Goal: Task Accomplishment & Management: Complete application form

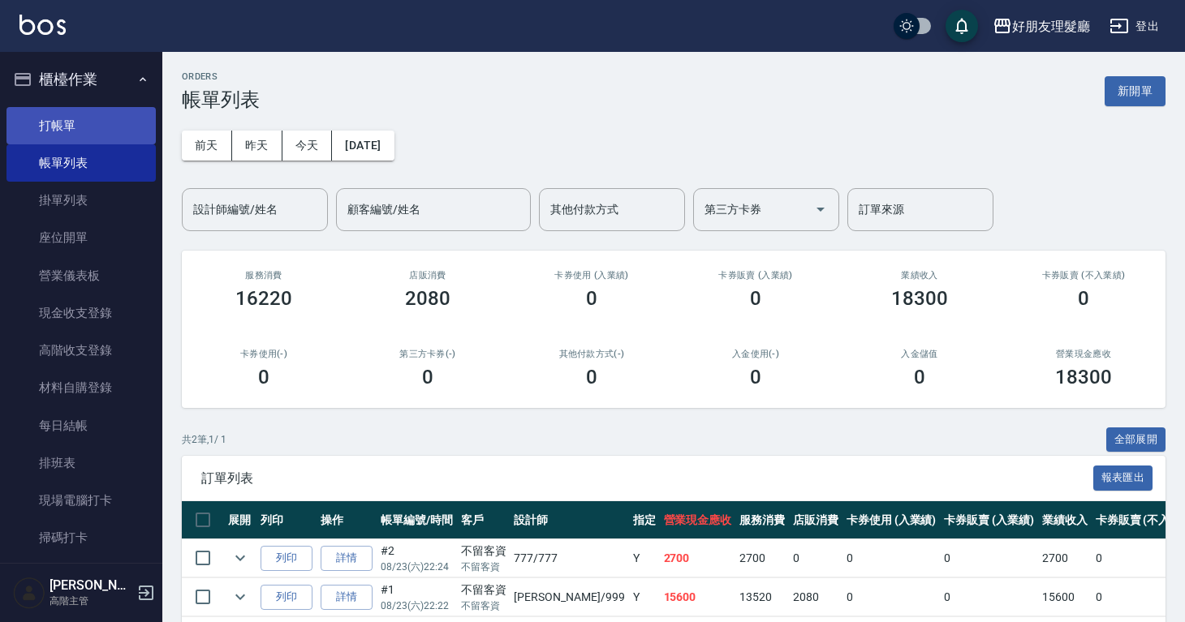
click at [76, 116] on link "打帳單" at bounding box center [80, 125] width 149 height 37
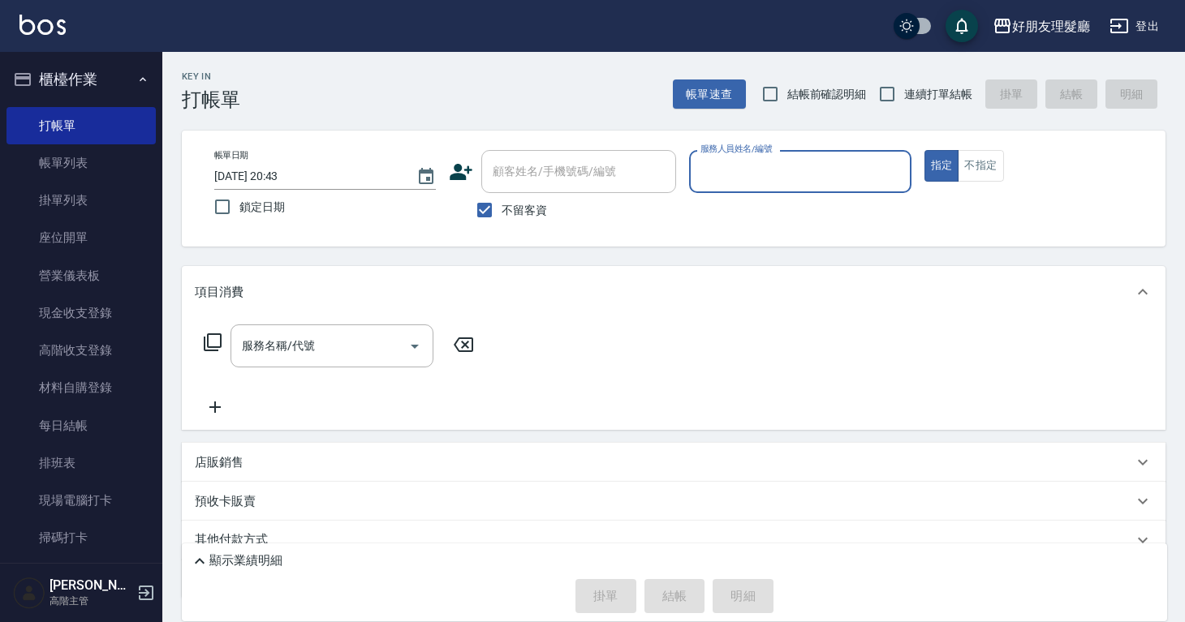
click at [802, 178] on input "服務人員姓名/編號" at bounding box center [799, 171] width 207 height 28
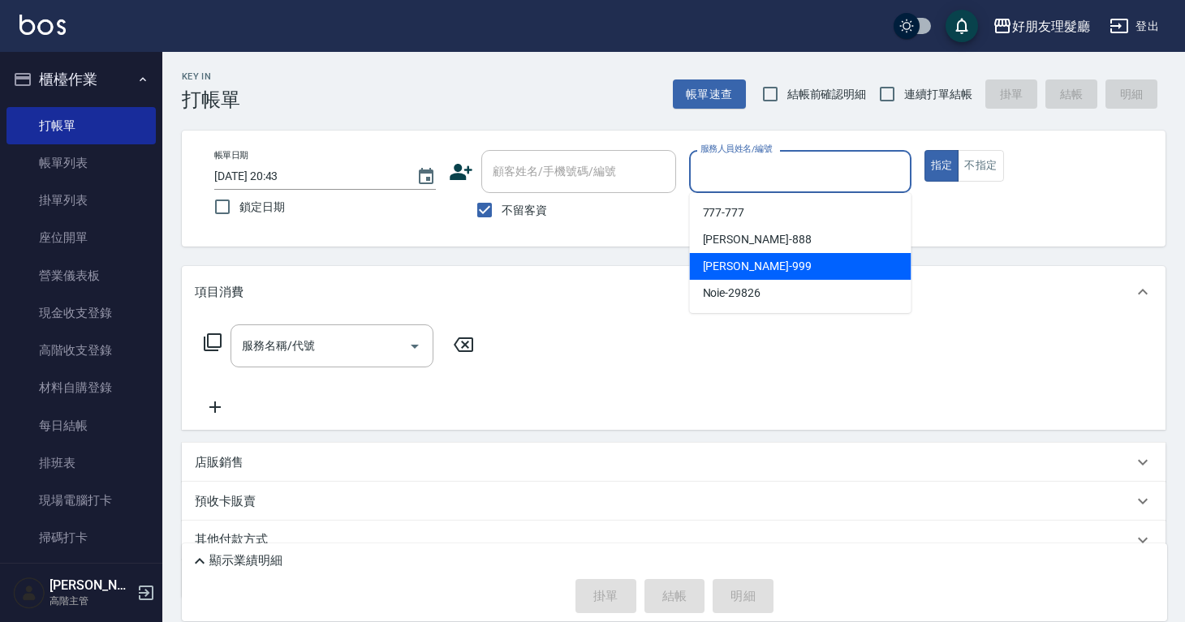
click at [764, 276] on div "阿賢 -999" at bounding box center [801, 266] width 222 height 27
type input "[PERSON_NAME]-999"
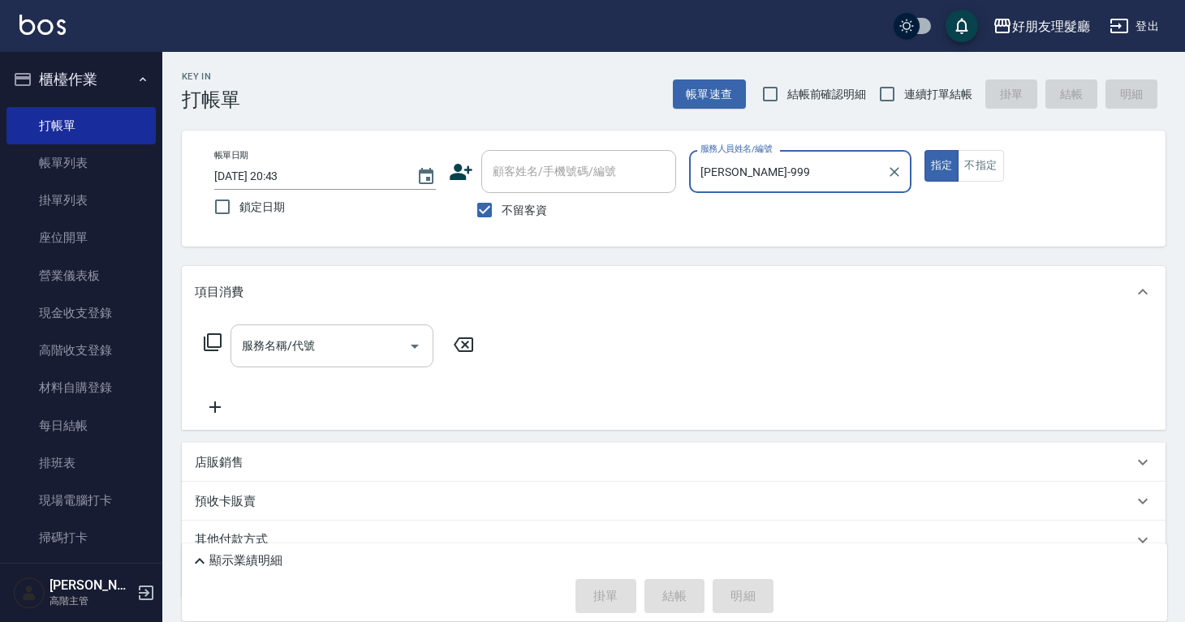
click at [378, 325] on div "服務名稱/代號" at bounding box center [331, 346] width 203 height 43
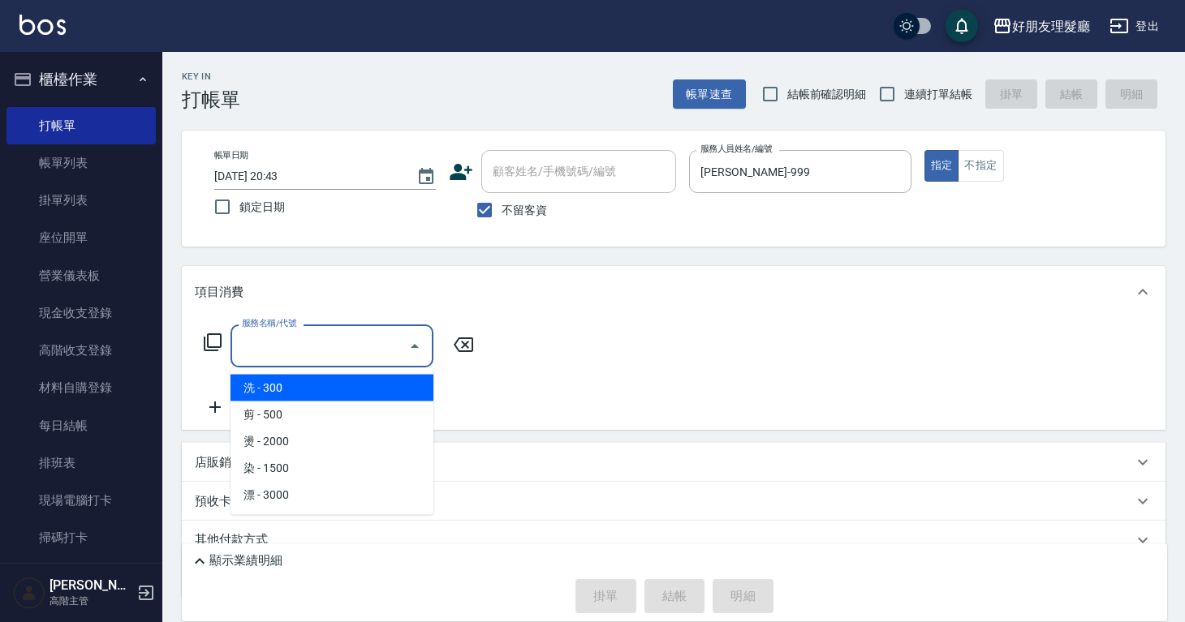
click at [312, 419] on span "剪 - 500" at bounding box center [331, 415] width 203 height 27
type input "剪(2)"
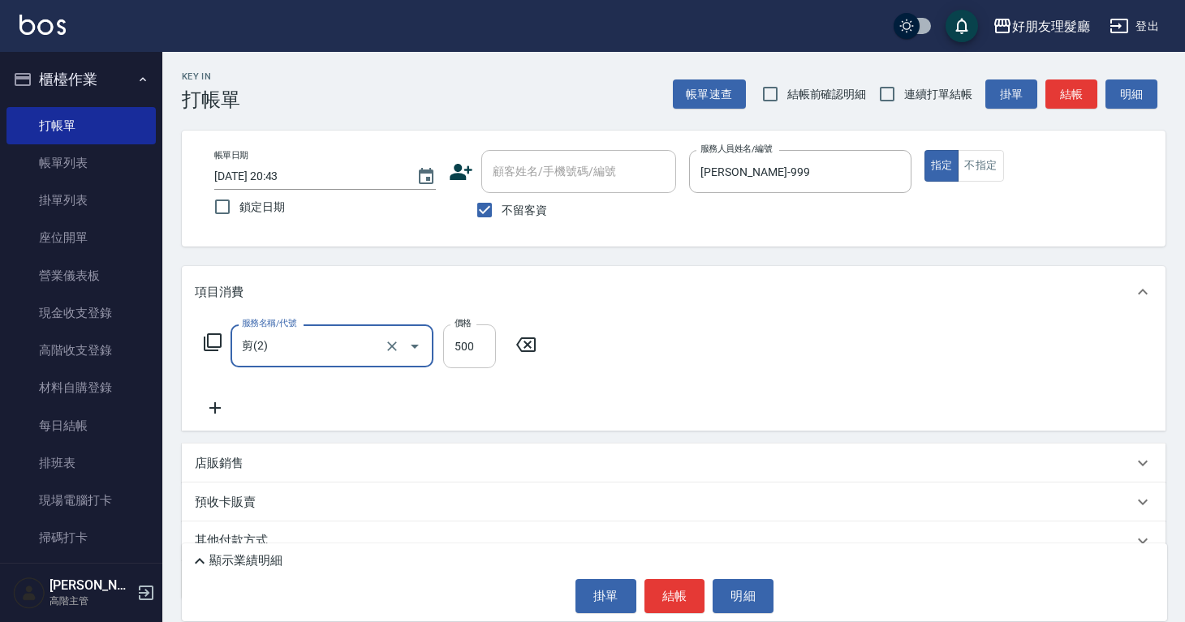
click at [480, 353] on input "500" at bounding box center [469, 347] width 53 height 44
type input "600"
click at [199, 414] on icon at bounding box center [215, 407] width 41 height 19
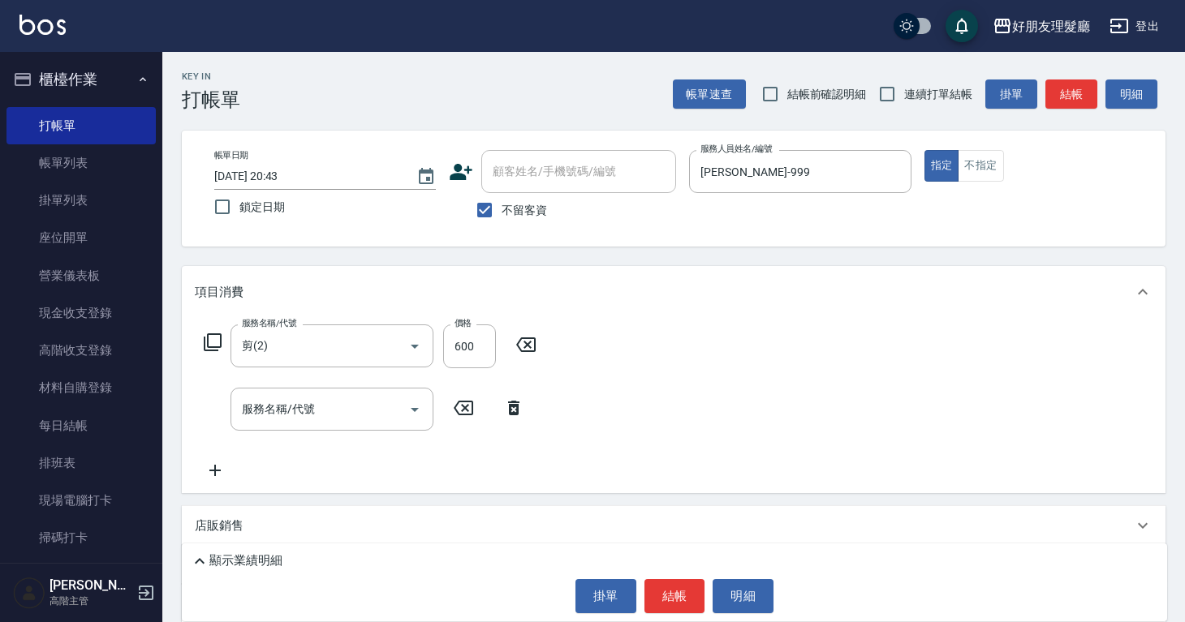
click at [293, 434] on div "服務名稱/代號 剪(2) 服務名稱/代號 價格 600 價格 服務名稱/代號 服務名稱/代號" at bounding box center [370, 403] width 351 height 156
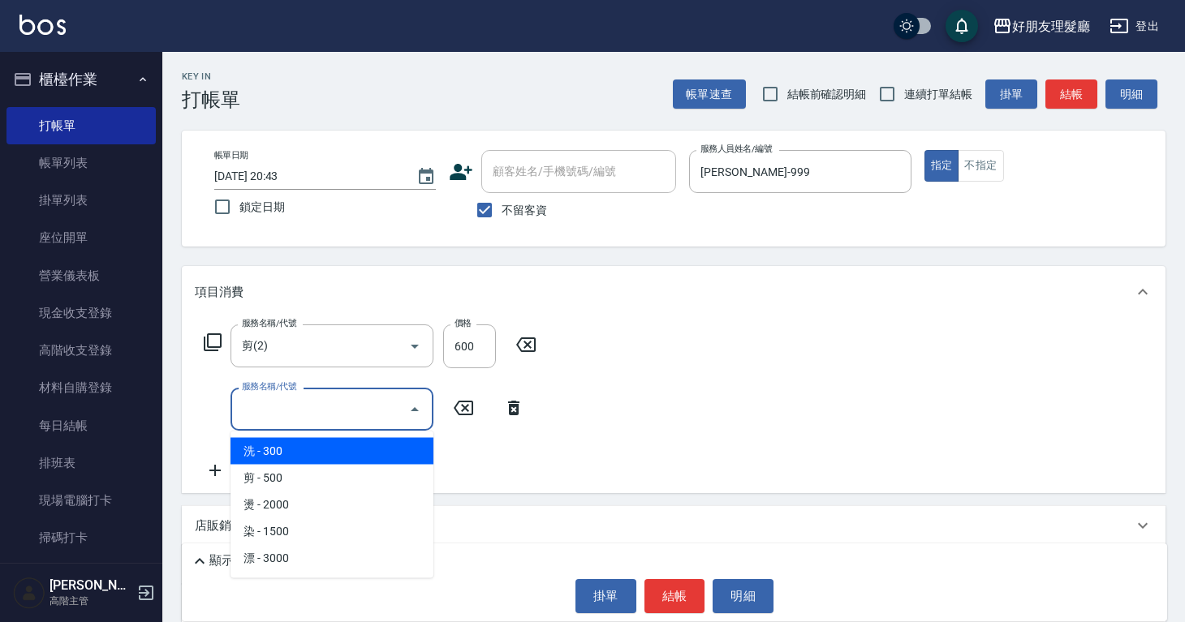
click at [330, 410] on input "服務名稱/代號" at bounding box center [320, 409] width 164 height 28
click at [319, 462] on span "洗 - 300" at bounding box center [331, 451] width 203 height 27
type input "洗(1)"
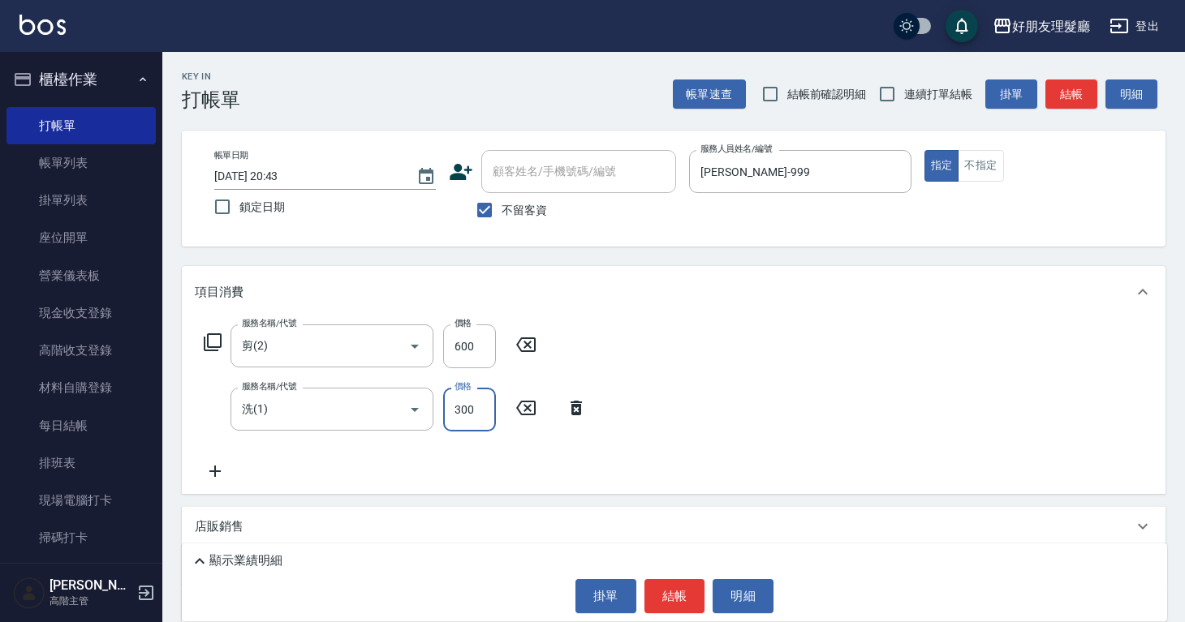
click at [475, 419] on input "300" at bounding box center [469, 410] width 53 height 44
type input "1400"
click at [216, 480] on icon at bounding box center [215, 471] width 41 height 19
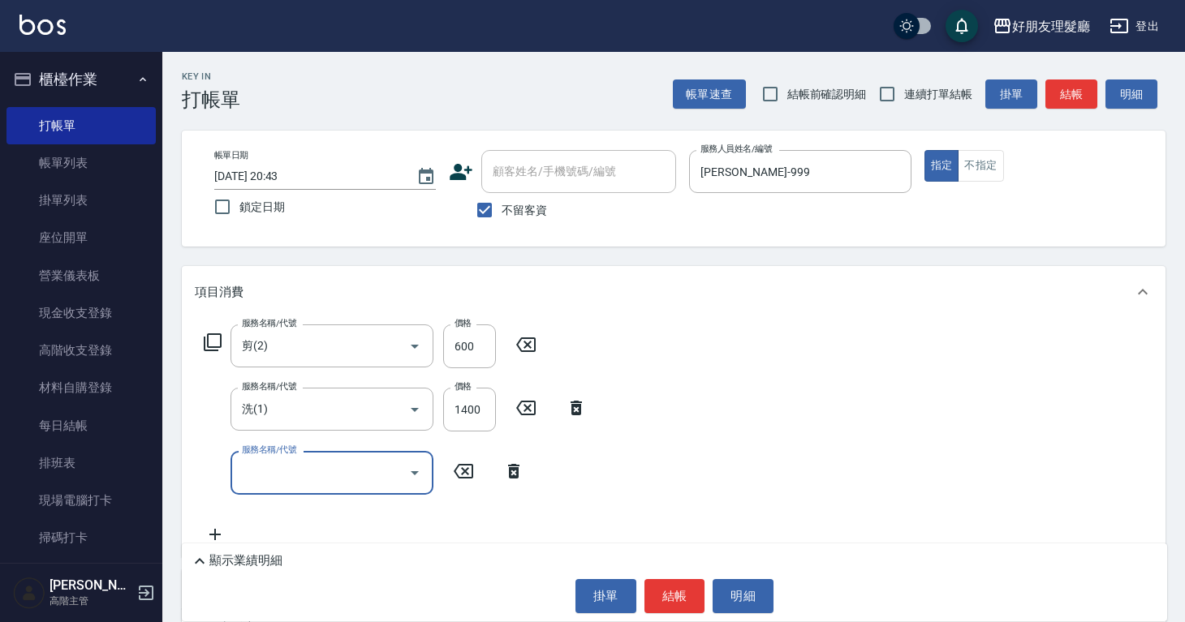
click at [269, 466] on input "服務名稱/代號" at bounding box center [320, 472] width 164 height 28
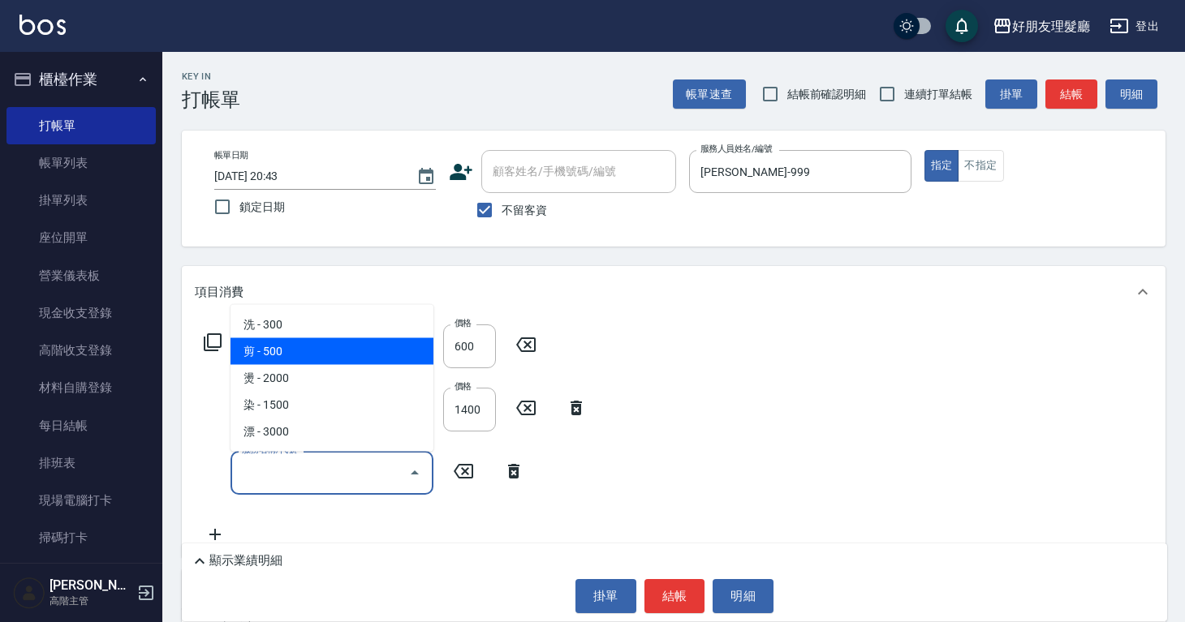
click at [288, 351] on span "剪 - 500" at bounding box center [331, 351] width 203 height 27
type input "剪(2)"
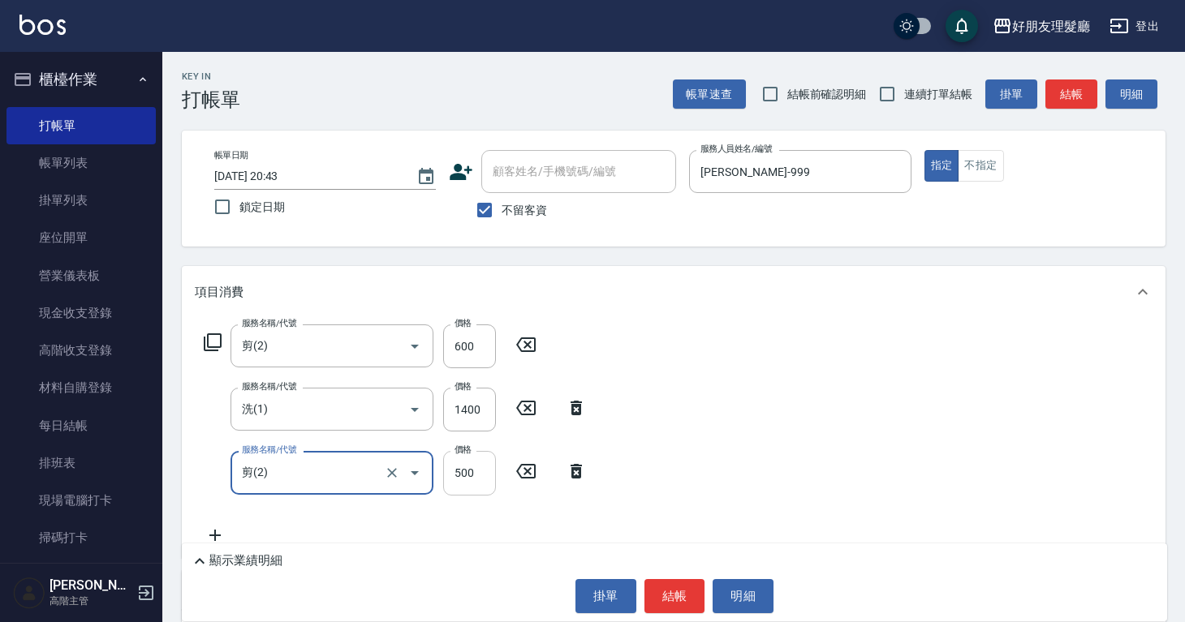
click at [463, 461] on input "500" at bounding box center [469, 473] width 53 height 44
click at [478, 478] on input "500" at bounding box center [469, 473] width 53 height 44
drag, startPoint x: 478, startPoint y: 475, endPoint x: 447, endPoint y: 480, distance: 31.2
click at [447, 480] on input "500" at bounding box center [469, 473] width 53 height 44
type input "600"
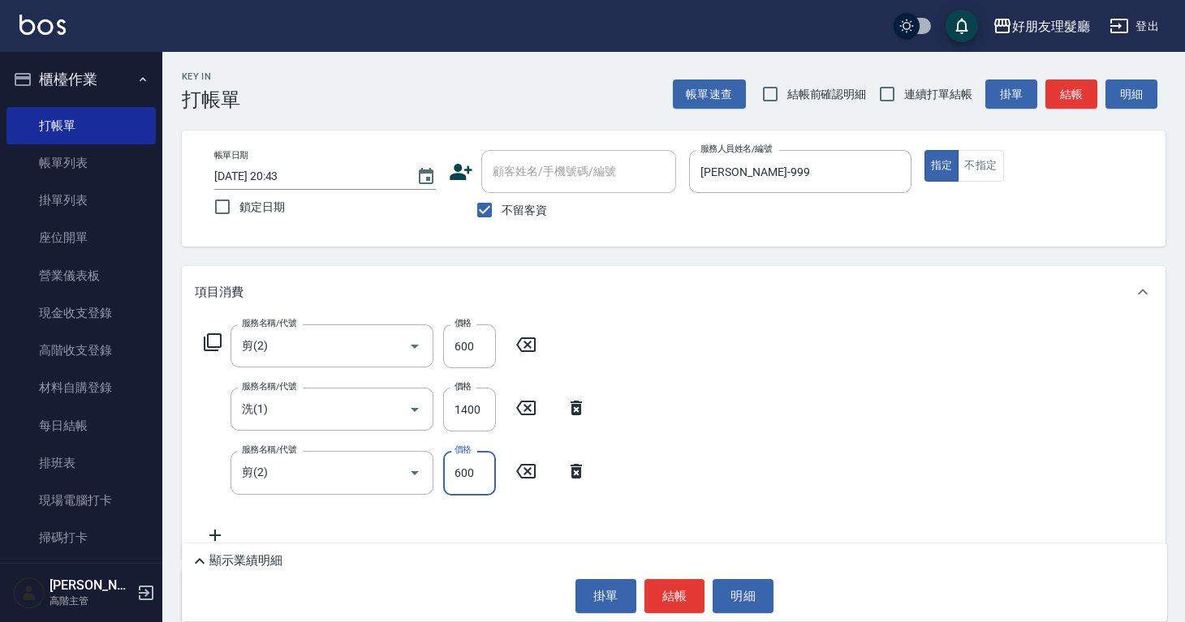
click at [698, 421] on div "服務名稱/代號 剪(2) 服務名稱/代號 價格 600 價格 服務名稱/代號 洗(1) 服務名稱/代號 價格 1400 價格 服務名稱/代號 剪(2) 服務名…" at bounding box center [673, 437] width 983 height 239
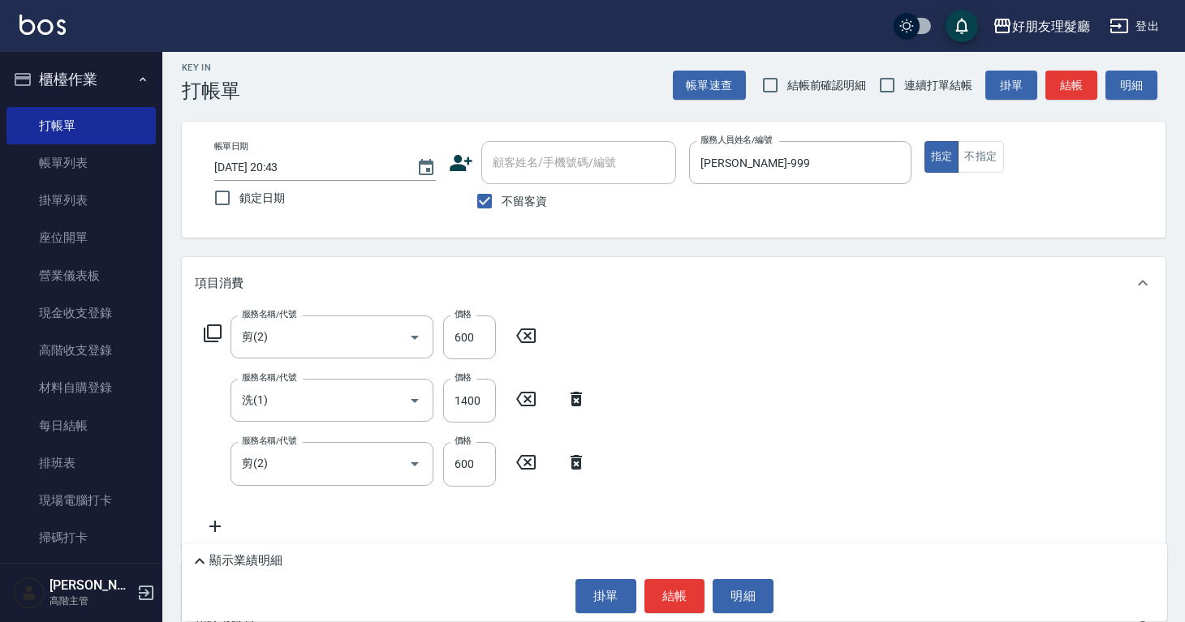
scroll to position [193, 0]
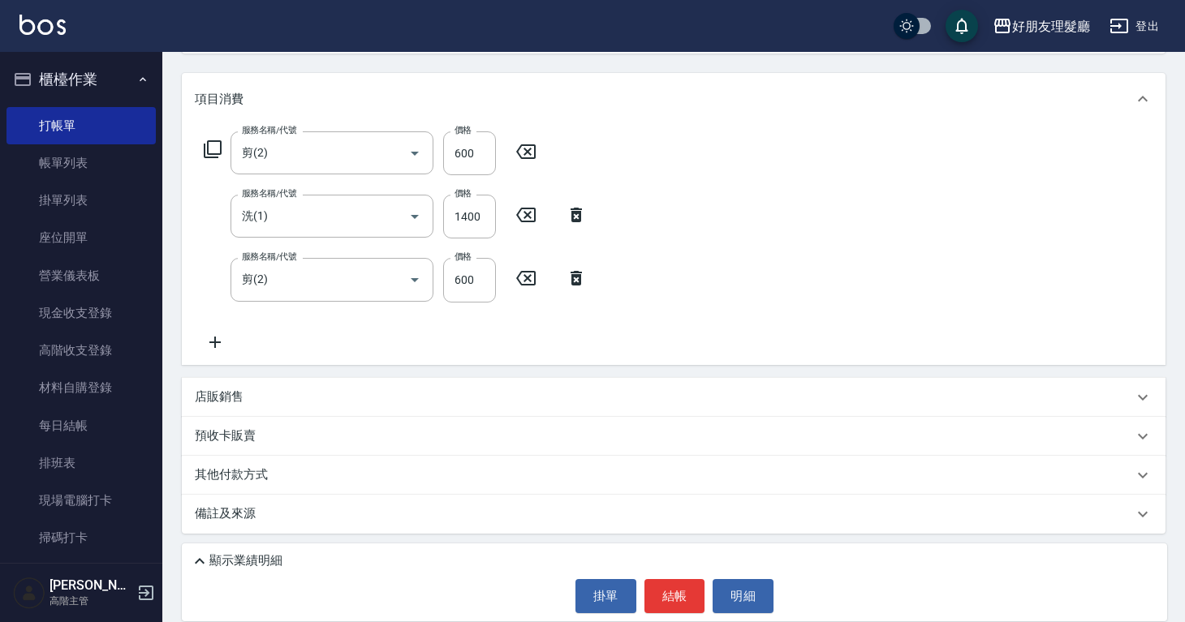
click at [225, 339] on icon at bounding box center [215, 342] width 41 height 19
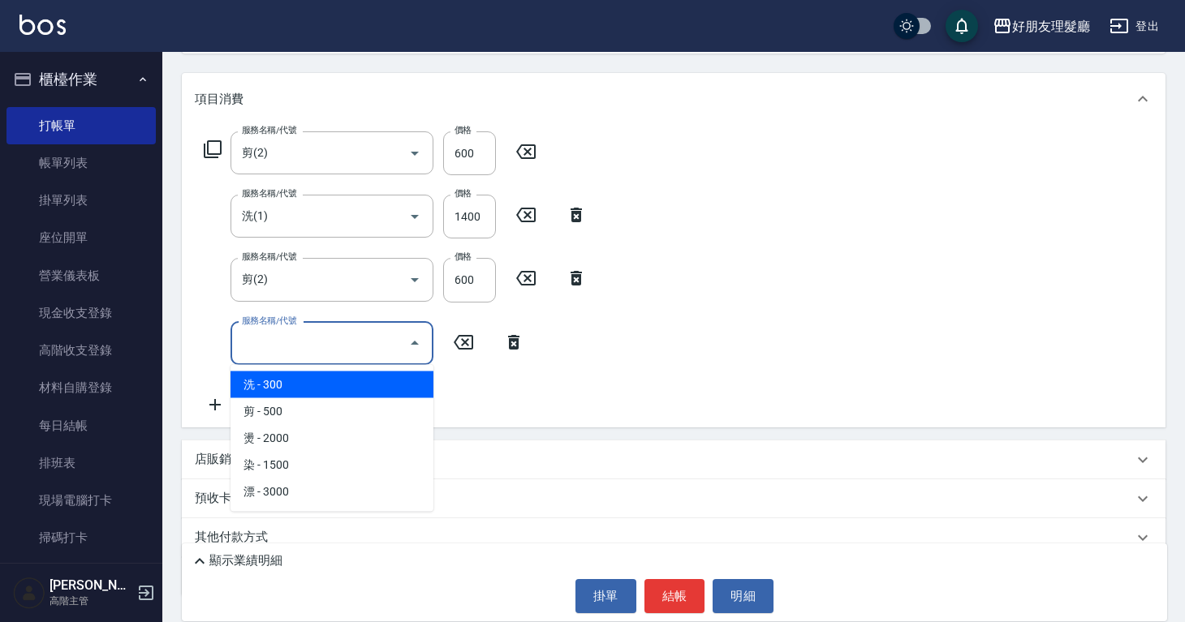
click at [297, 339] on input "服務名稱/代號" at bounding box center [320, 343] width 164 height 28
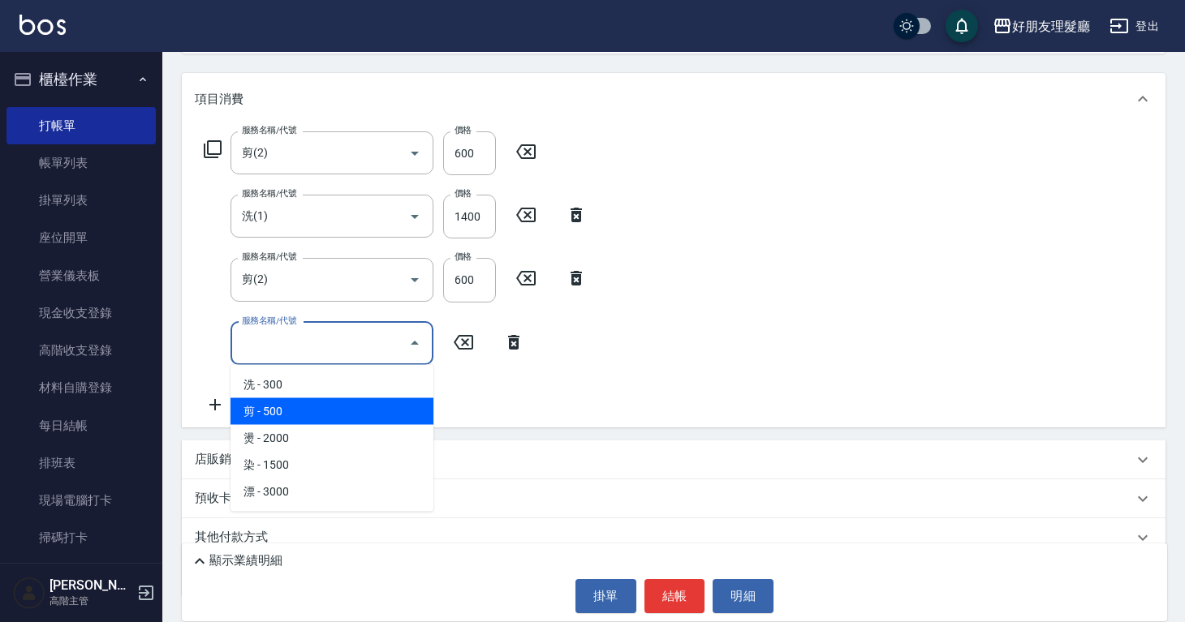
click at [291, 404] on span "剪 - 500" at bounding box center [331, 411] width 203 height 27
type input "剪(2)"
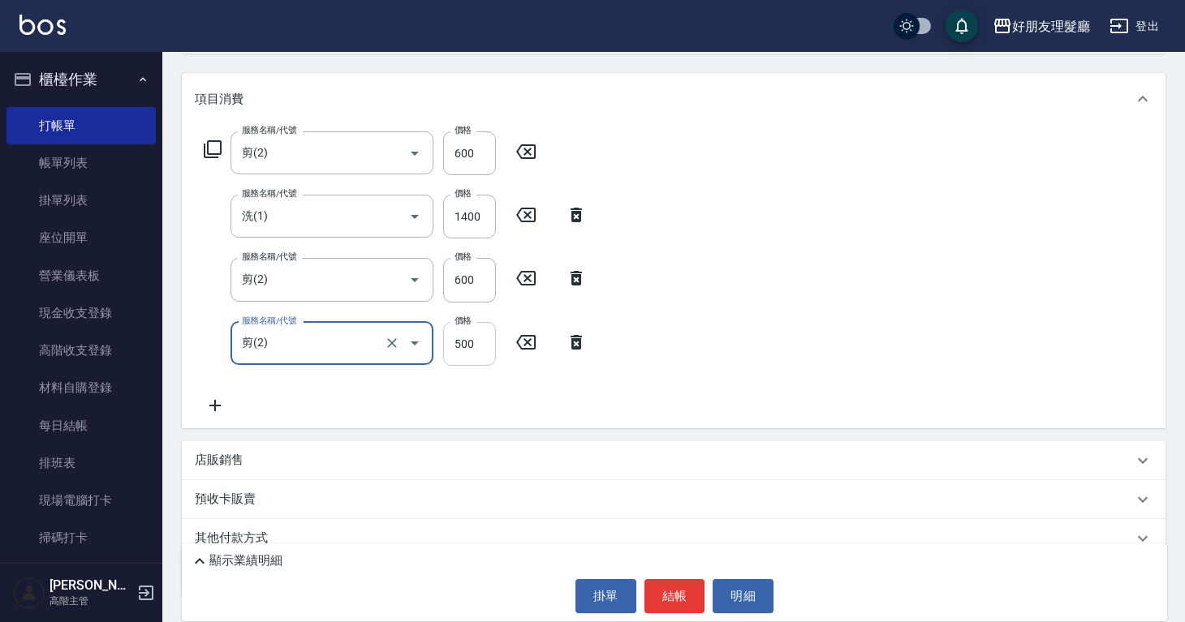
click at [468, 350] on input "500" at bounding box center [469, 344] width 53 height 44
type input "600"
click at [217, 403] on icon at bounding box center [215, 405] width 41 height 19
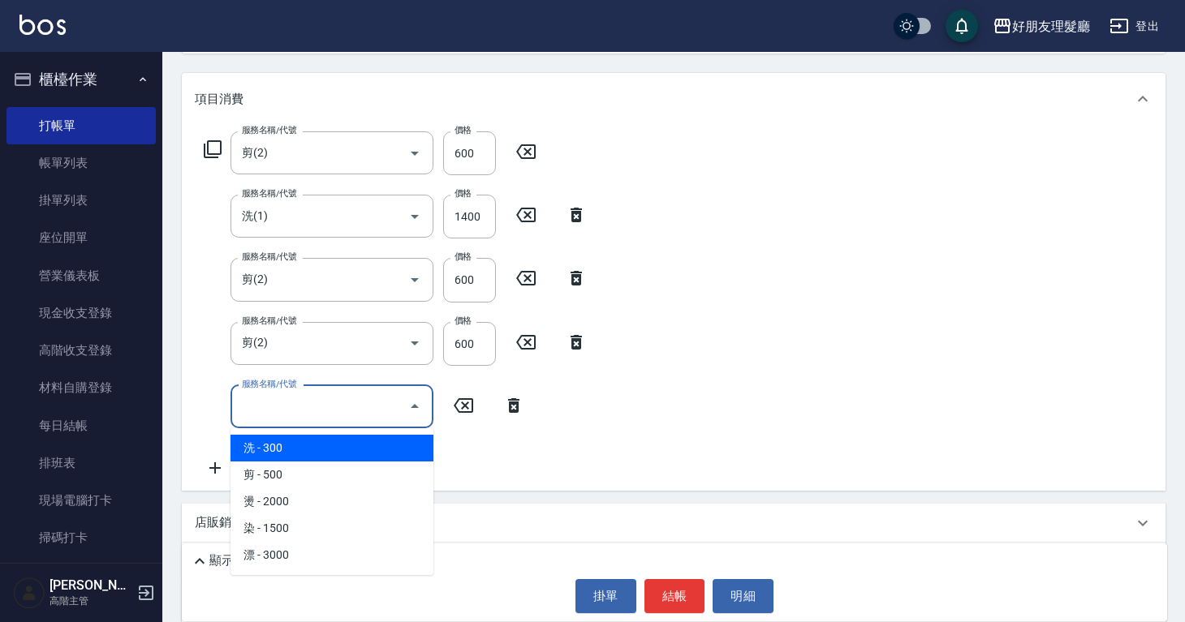
click at [323, 399] on input "服務名稱/代號" at bounding box center [320, 407] width 164 height 28
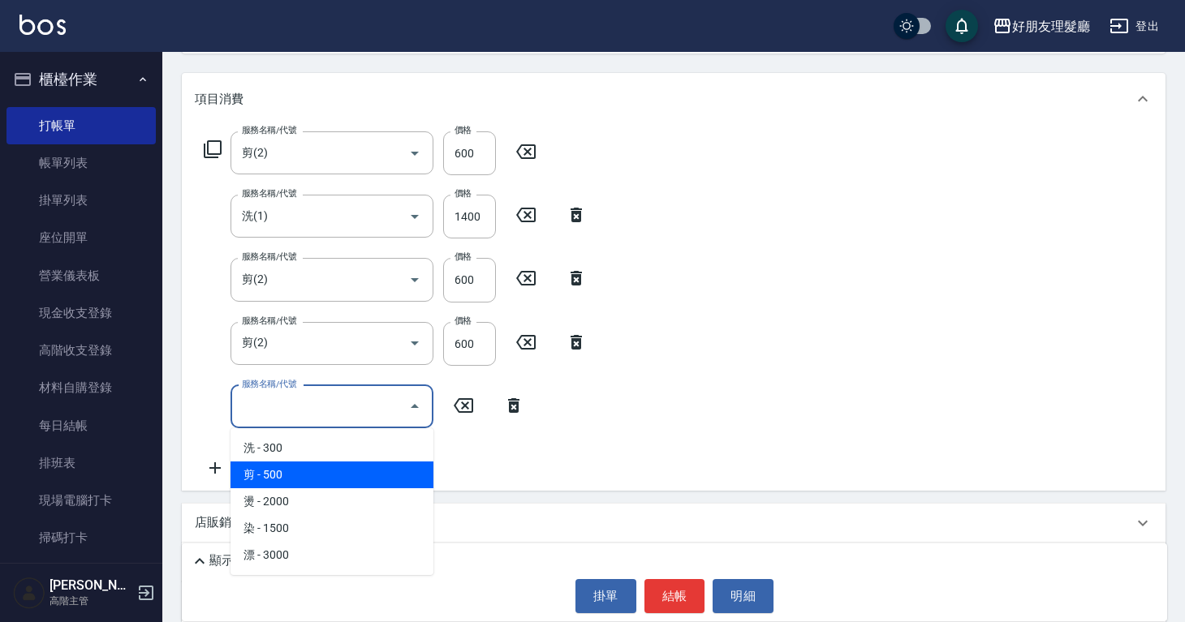
click at [324, 476] on span "剪 - 500" at bounding box center [331, 475] width 203 height 27
type input "剪(2)"
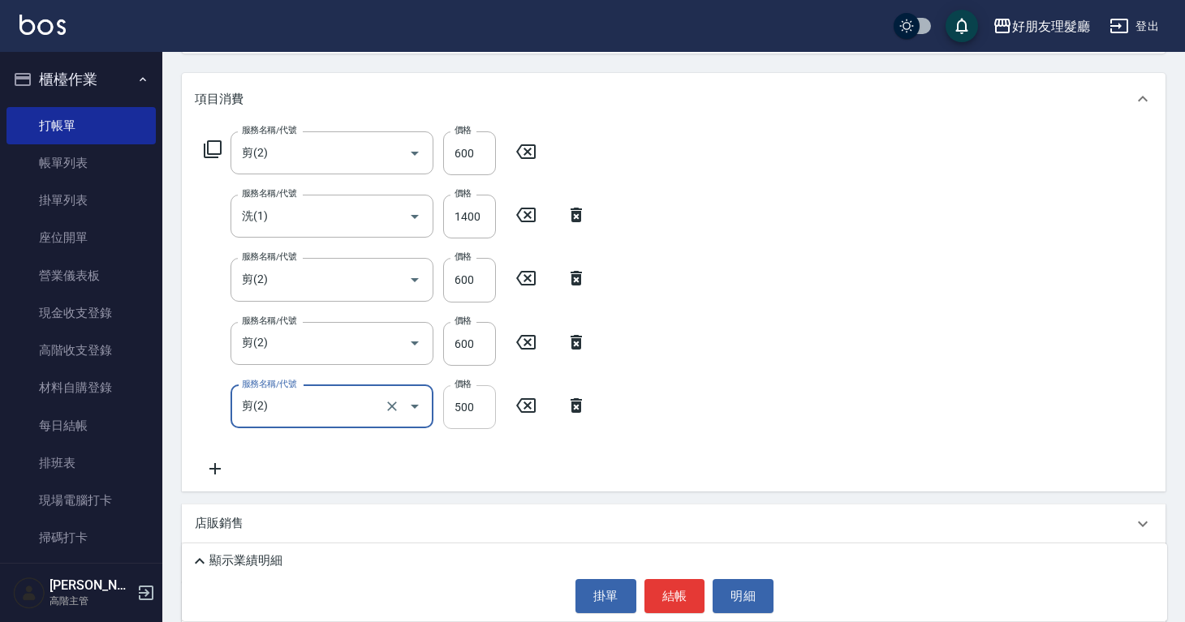
click at [450, 408] on input "500" at bounding box center [469, 407] width 53 height 44
type input "1200"
click at [677, 600] on button "結帳" at bounding box center [674, 596] width 61 height 34
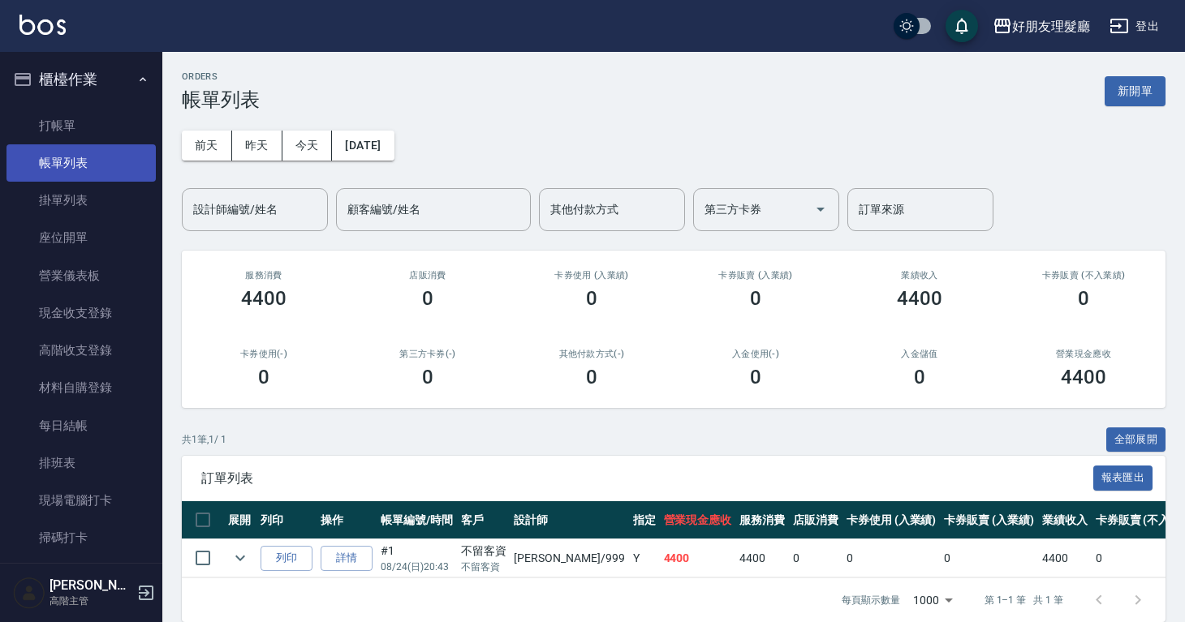
click at [71, 145] on link "帳單列表" at bounding box center [80, 162] width 149 height 37
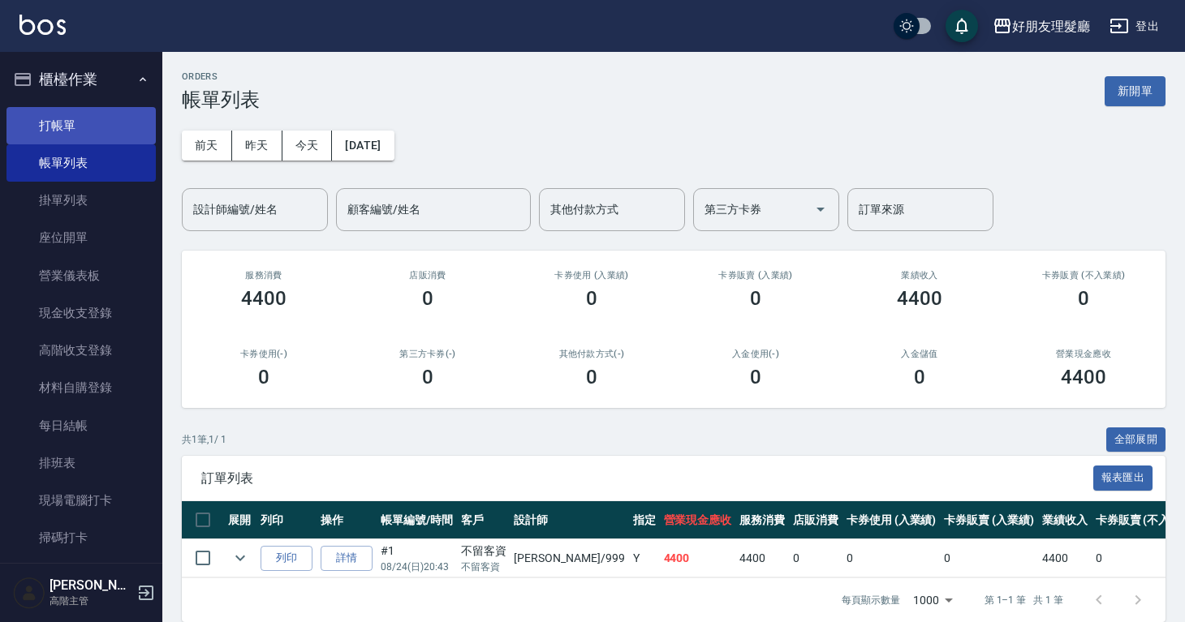
click at [117, 107] on link "打帳單" at bounding box center [80, 125] width 149 height 37
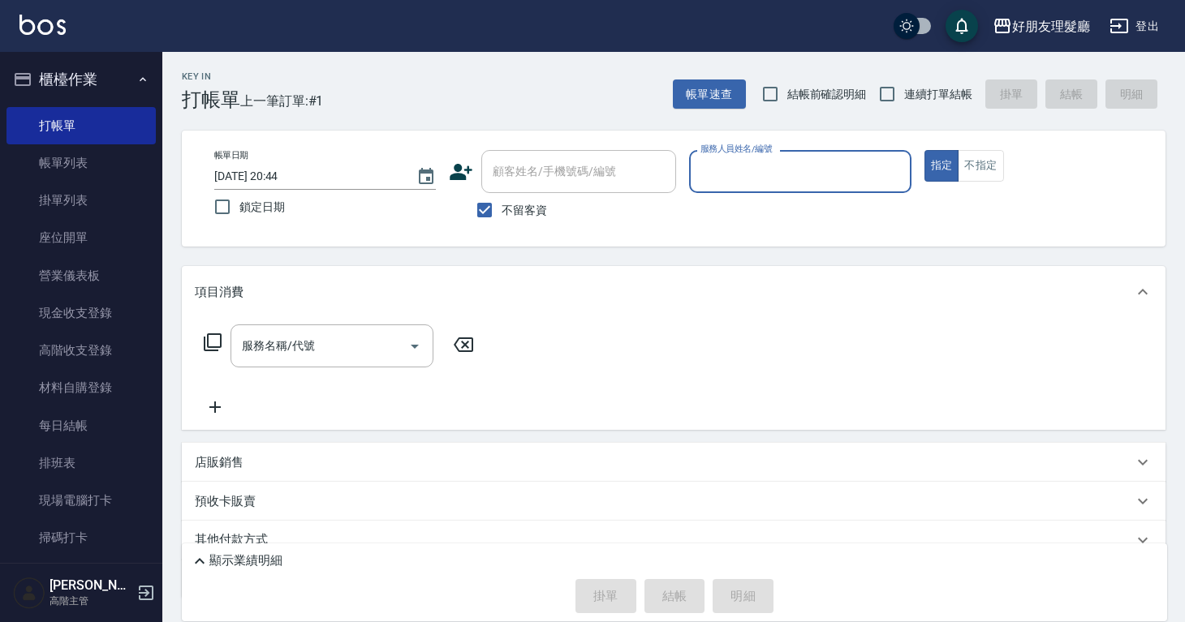
click at [830, 181] on input "服務人員姓名/編號" at bounding box center [799, 171] width 207 height 28
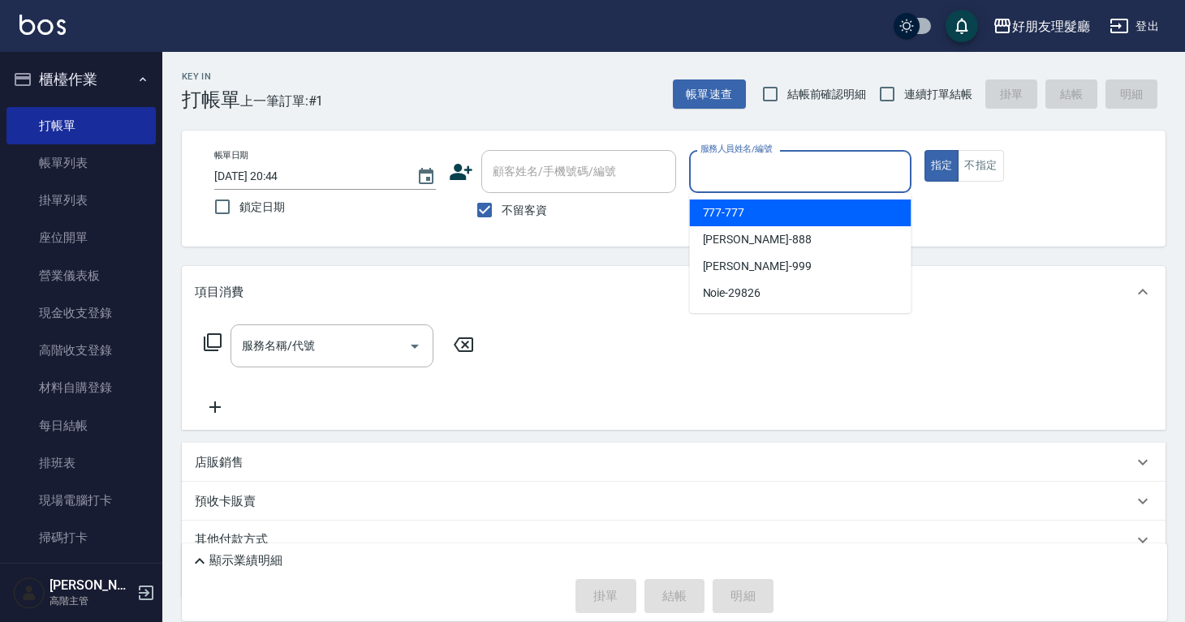
click at [813, 205] on div "777 -777" at bounding box center [801, 213] width 222 height 27
type input "777-777"
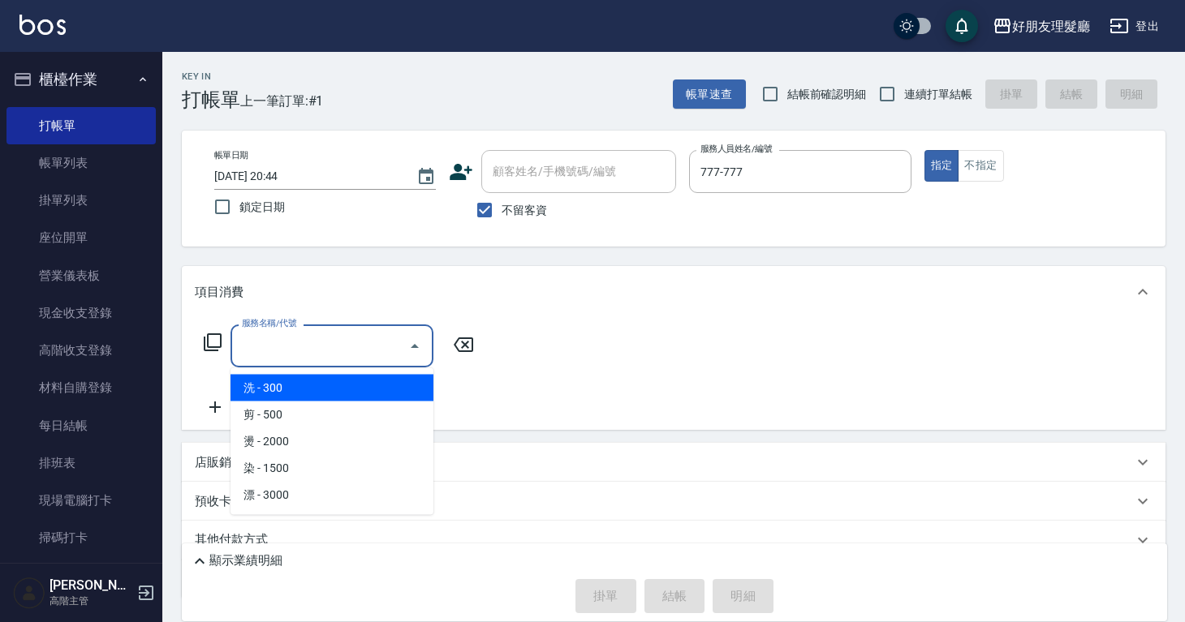
click at [361, 335] on input "服務名稱/代號" at bounding box center [320, 346] width 164 height 28
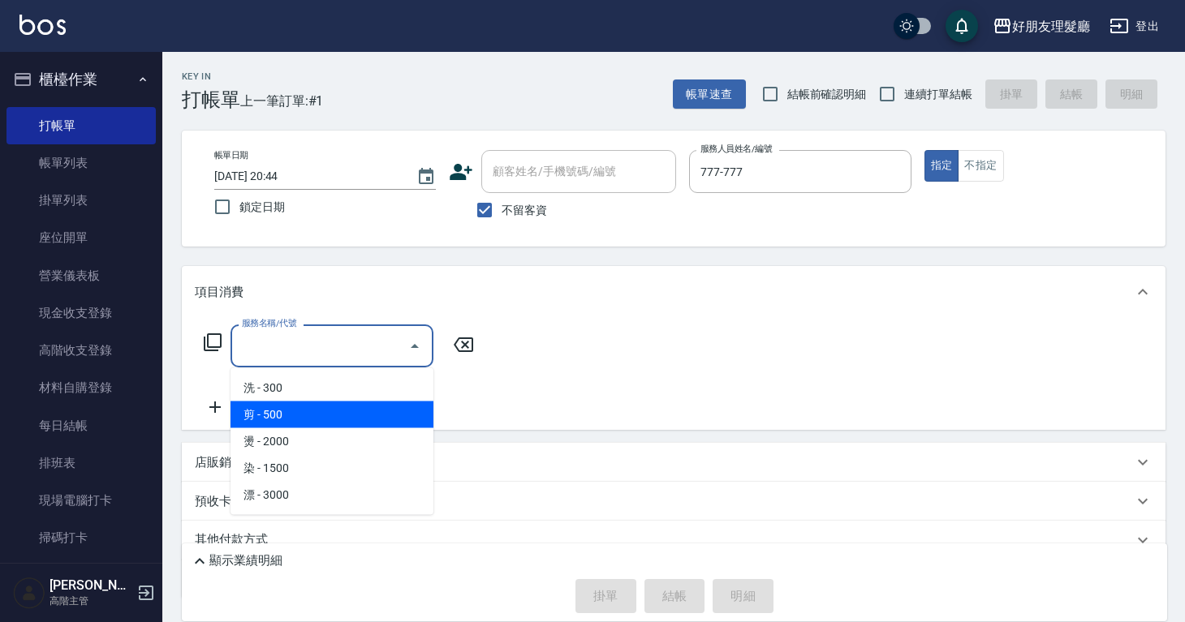
click at [324, 411] on span "剪 - 500" at bounding box center [331, 415] width 203 height 27
type input "剪(2)"
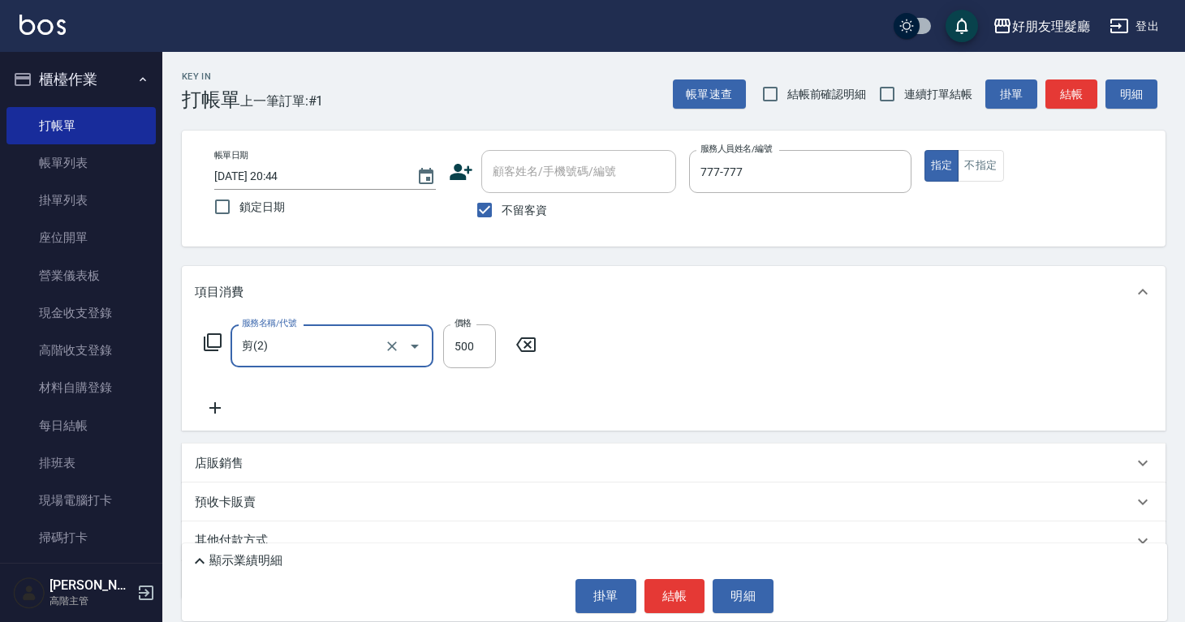
click at [213, 411] on icon at bounding box center [215, 407] width 41 height 19
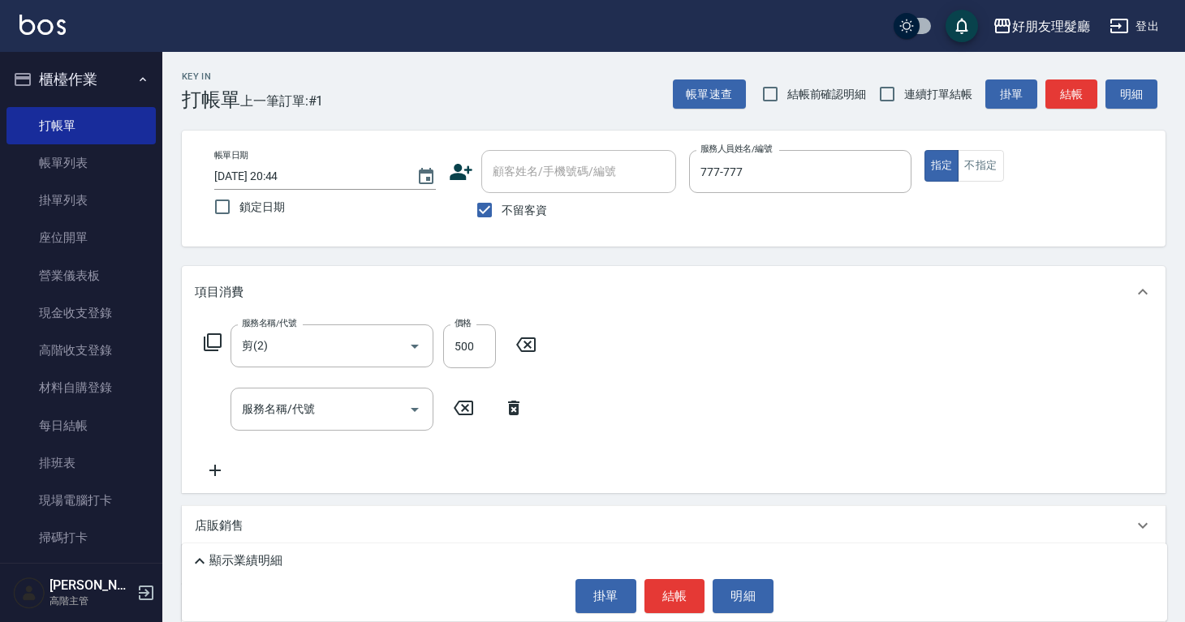
click at [217, 473] on icon at bounding box center [215, 470] width 41 height 19
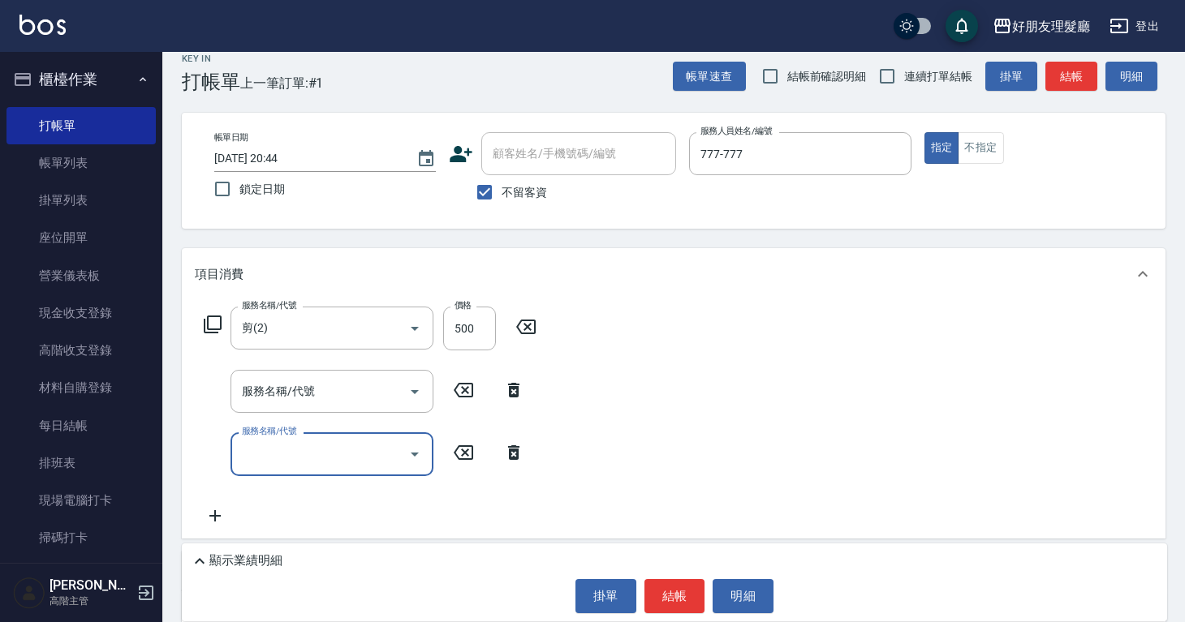
scroll to position [37, 0]
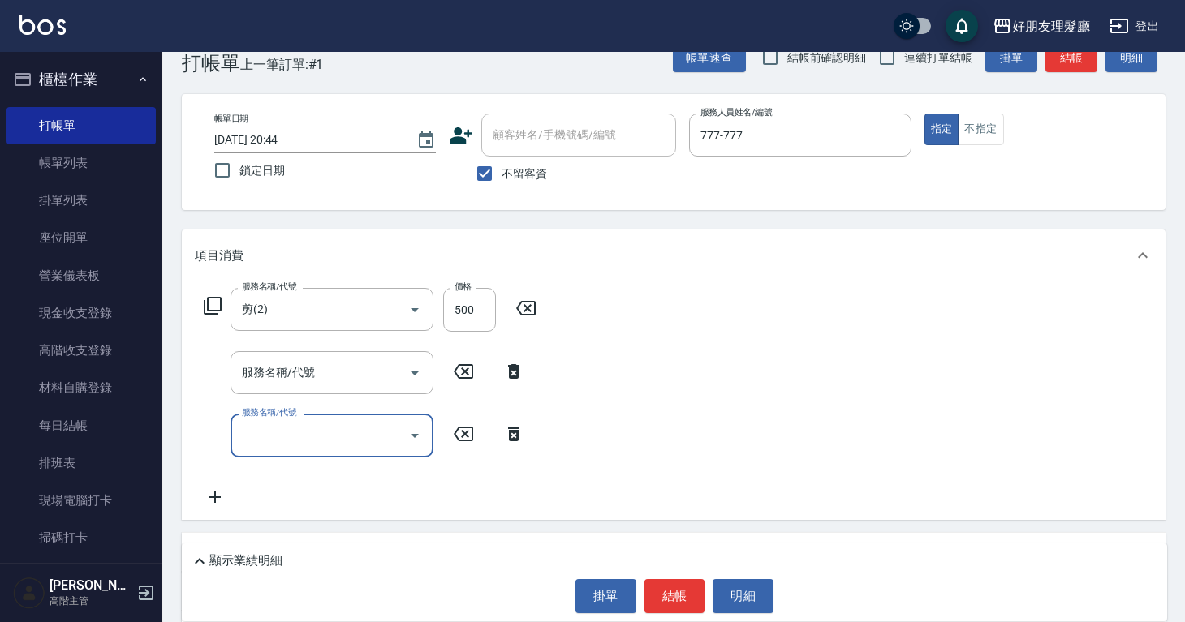
click at [210, 502] on icon at bounding box center [215, 497] width 41 height 19
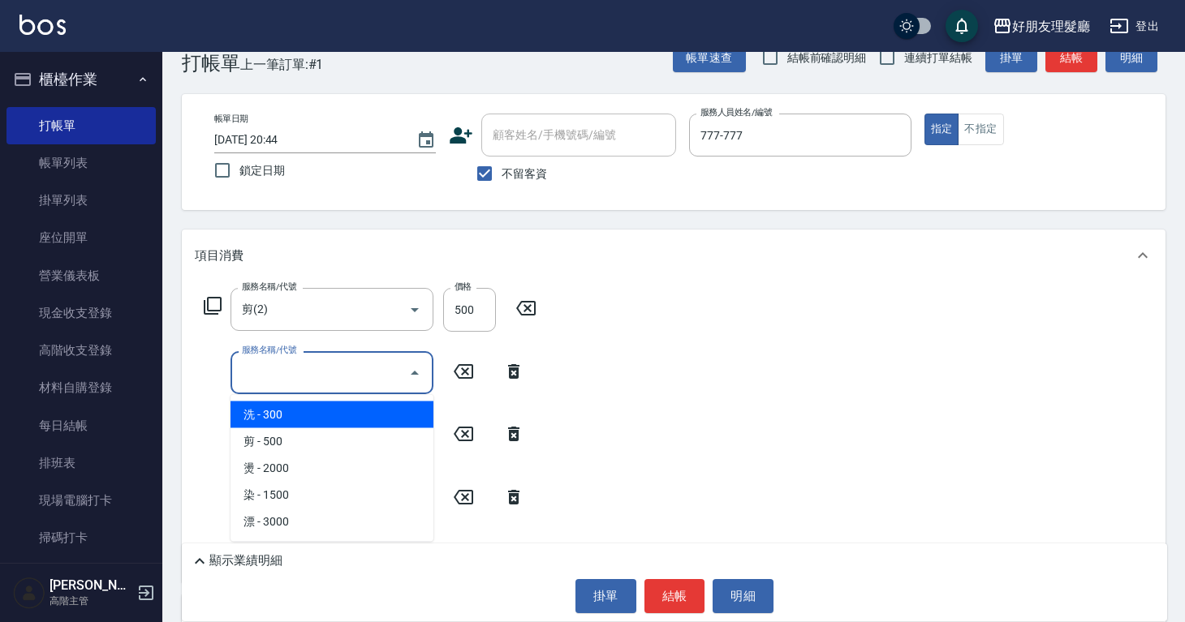
click at [313, 373] on input "服務名稱/代號" at bounding box center [320, 373] width 164 height 28
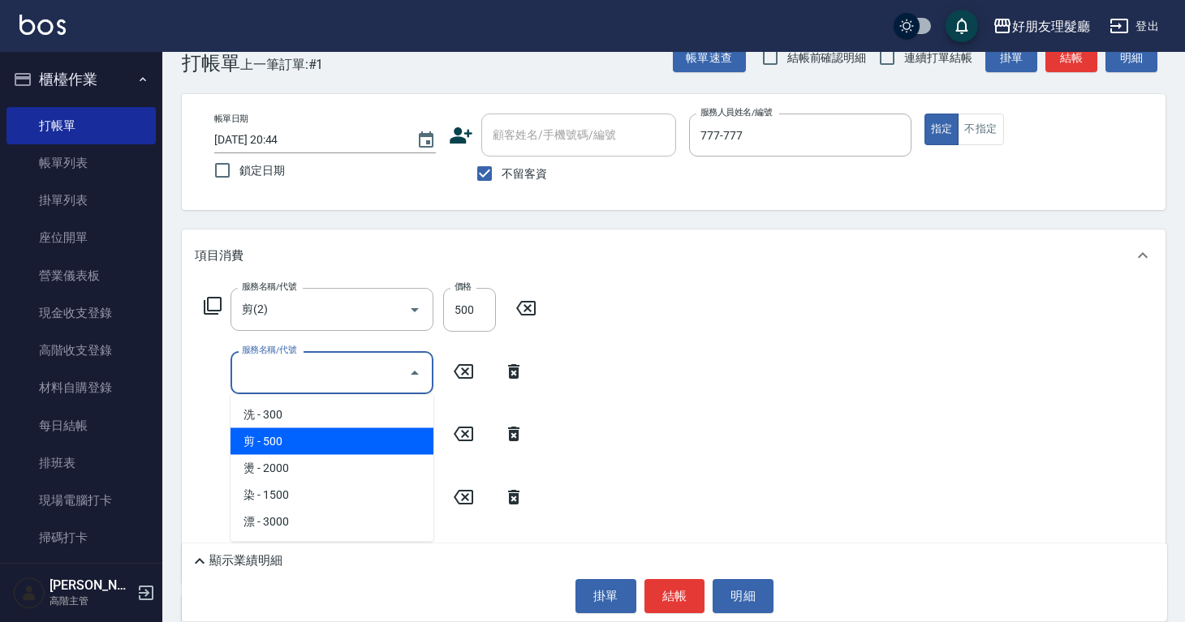
click at [359, 442] on span "剪 - 500" at bounding box center [331, 441] width 203 height 27
type input "剪(2)"
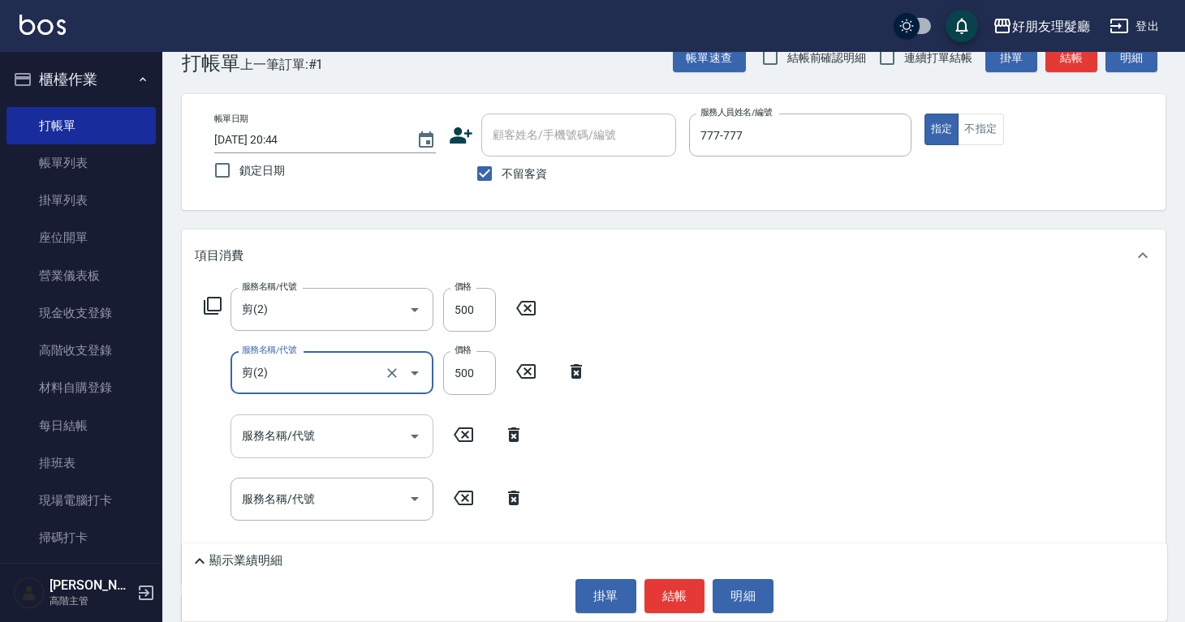
click at [359, 441] on input "服務名稱/代號" at bounding box center [320, 436] width 164 height 28
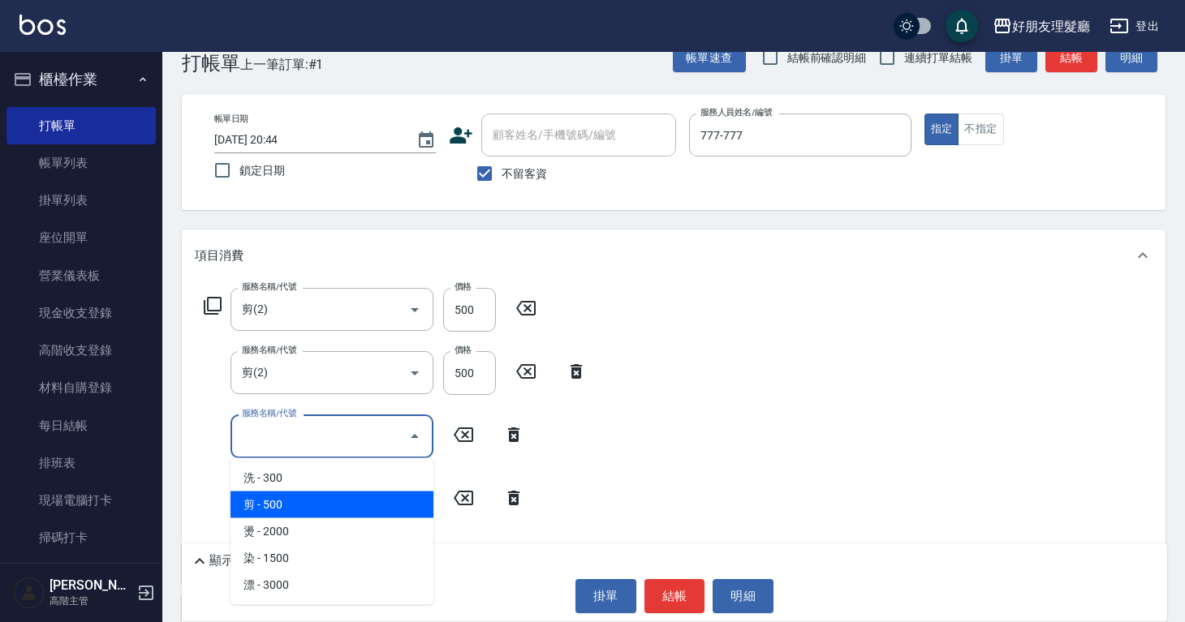
click at [352, 498] on span "剪 - 500" at bounding box center [331, 505] width 203 height 27
type input "剪(2)"
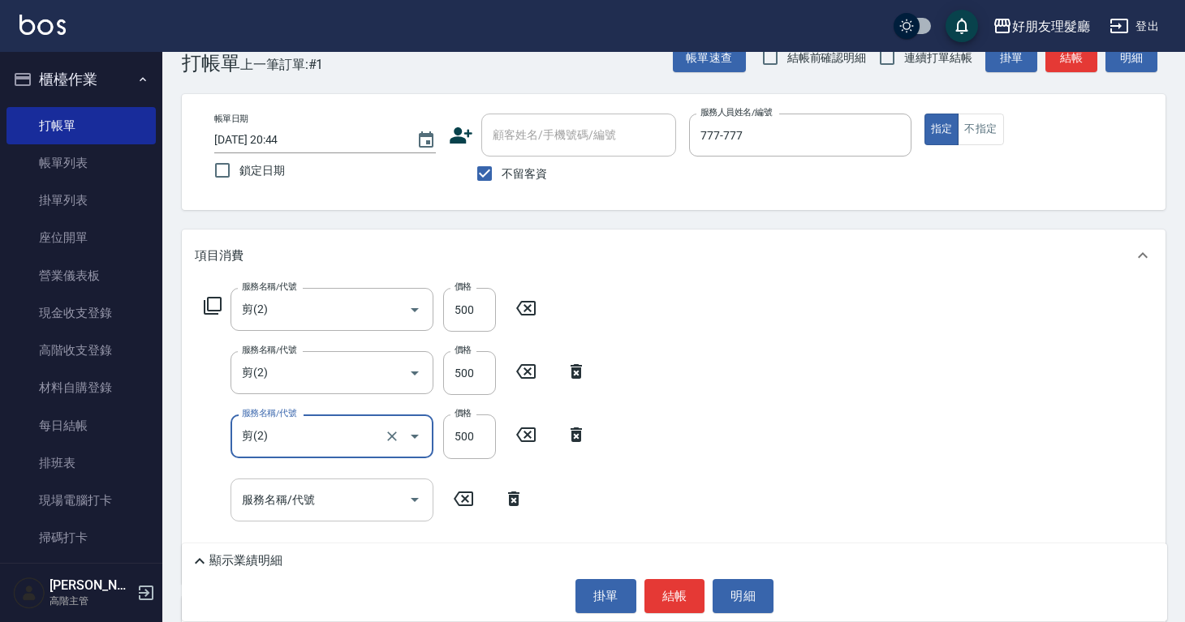
click at [352, 501] on input "服務名稱/代號" at bounding box center [320, 500] width 164 height 28
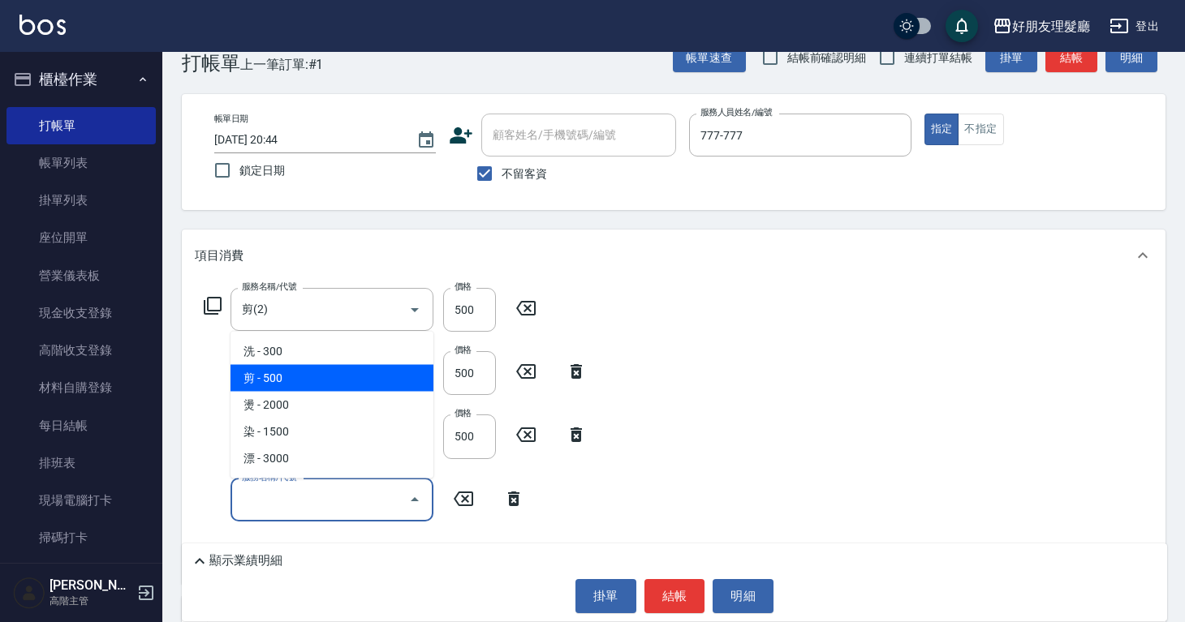
click at [364, 375] on span "剪 - 500" at bounding box center [331, 378] width 203 height 27
type input "剪(2)"
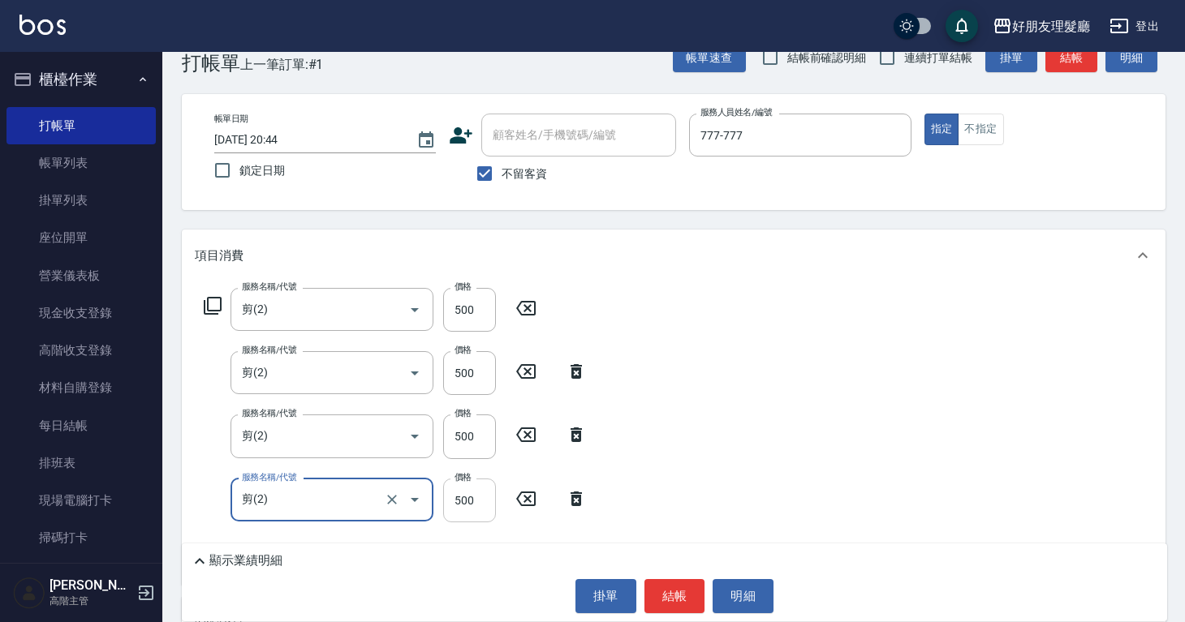
click at [472, 493] on input "500" at bounding box center [469, 501] width 53 height 44
type input "600"
click at [792, 343] on div "服務名稱/代號 剪(2) 服務名稱/代號 價格 500 價格 服務名稱/代號 剪(2) 服務名稱/代號 價格 500 價格 服務名稱/代號 剪(2) 服務名稱…" at bounding box center [673, 433] width 983 height 303
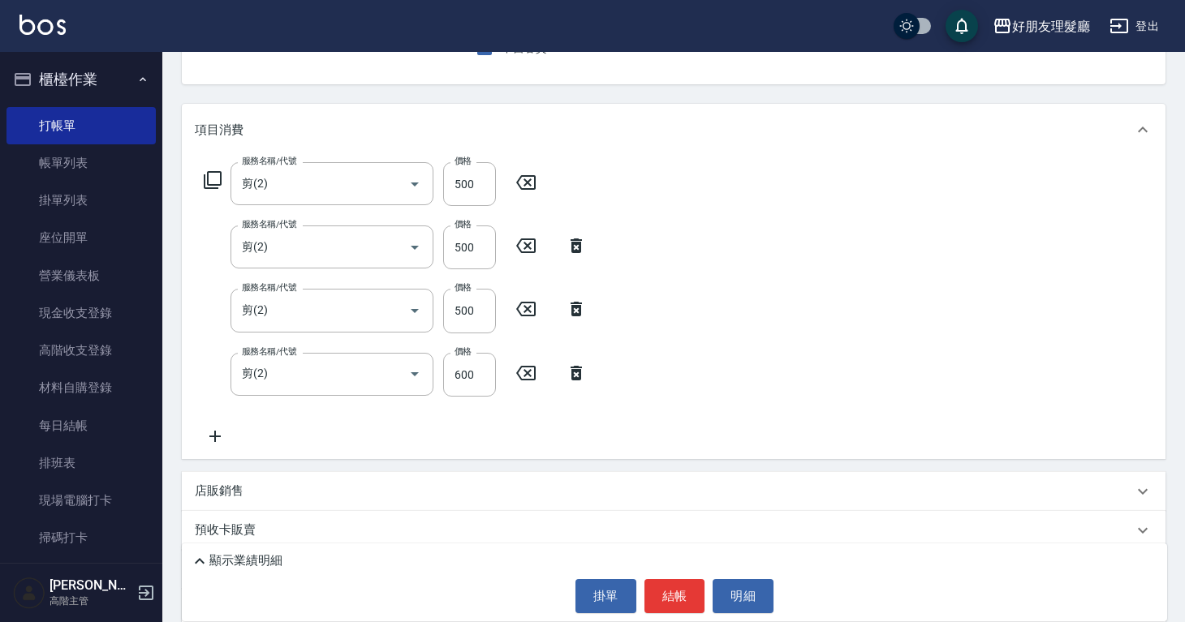
scroll to position [215, 0]
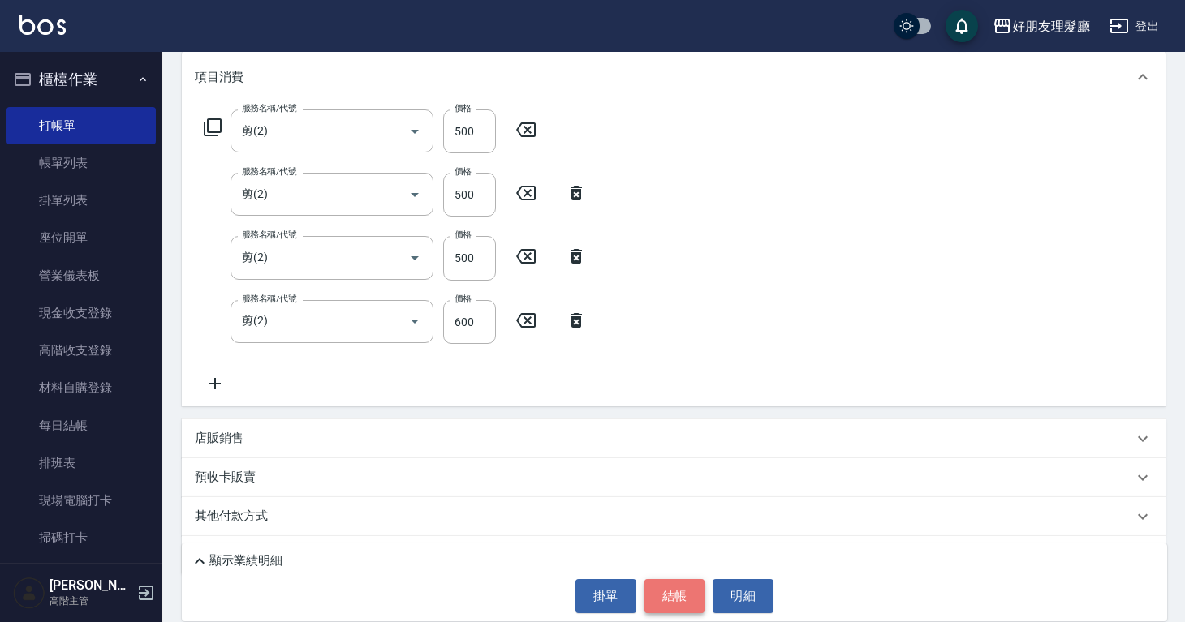
click at [675, 598] on button "結帳" at bounding box center [674, 596] width 61 height 34
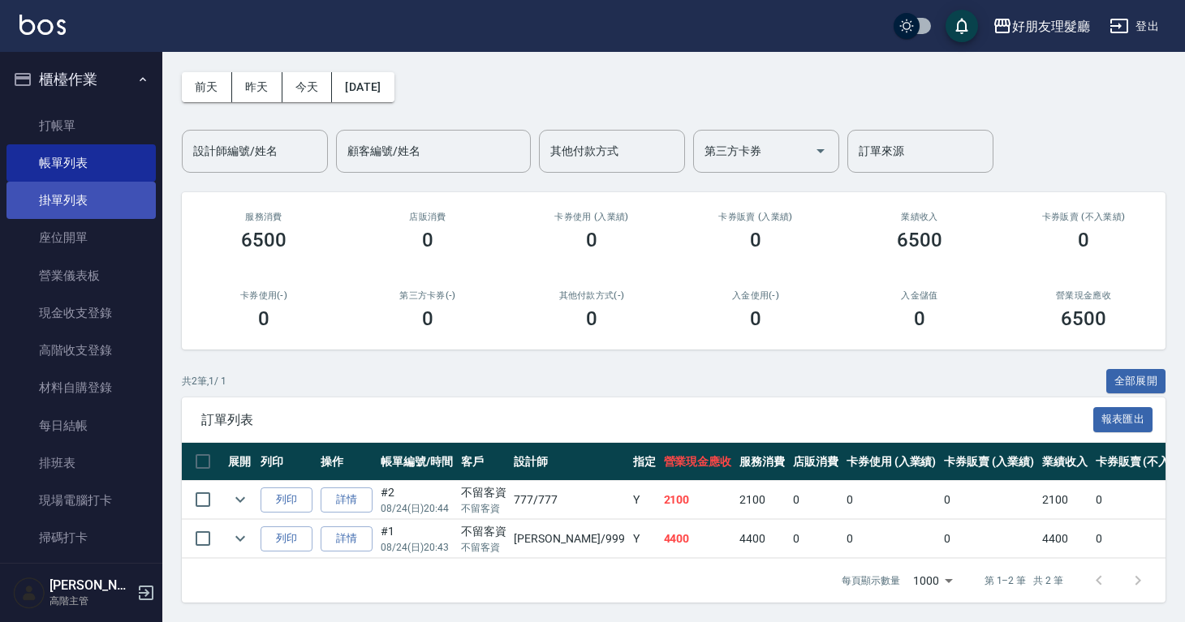
scroll to position [3, 0]
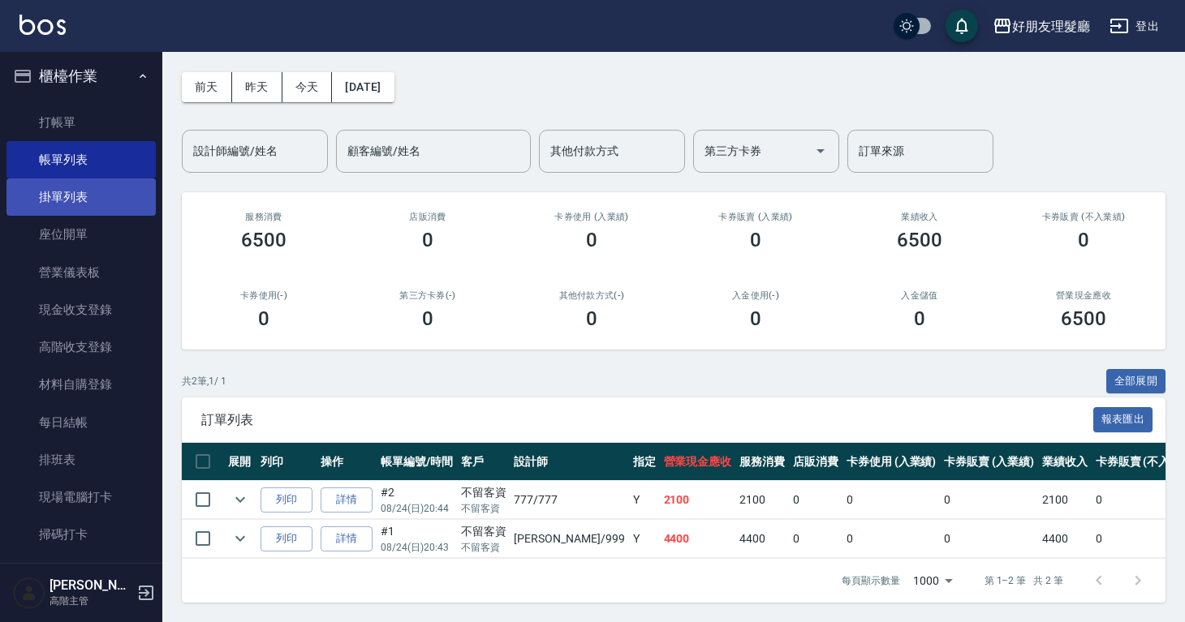
click at [53, 180] on link "掛單列表" at bounding box center [80, 197] width 149 height 37
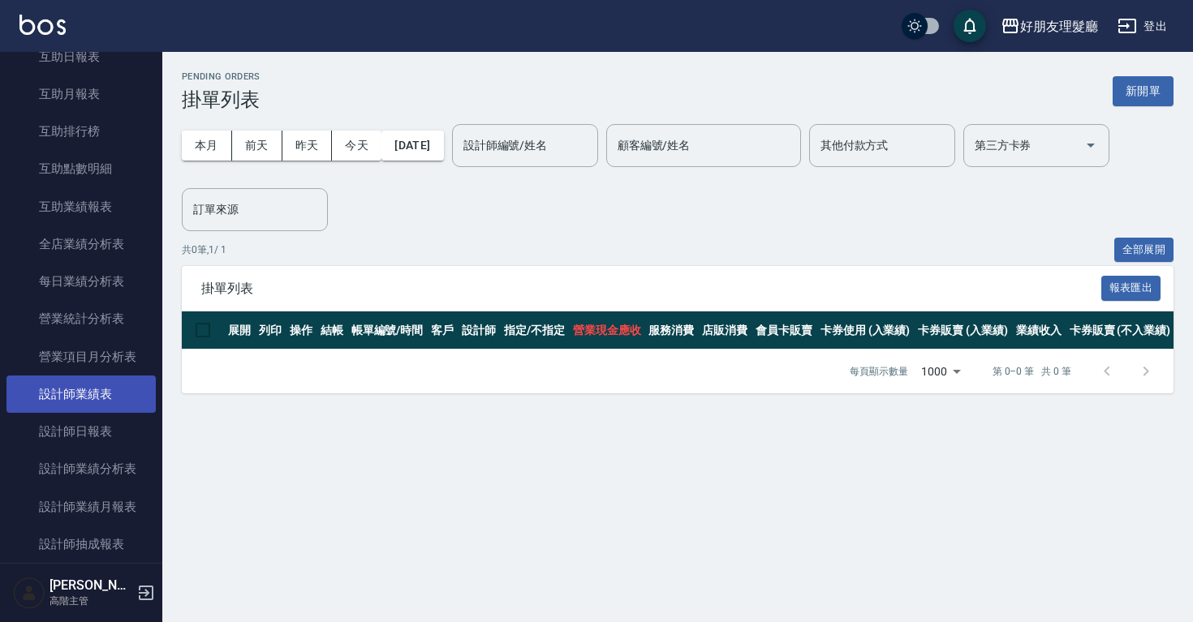
scroll to position [930, 0]
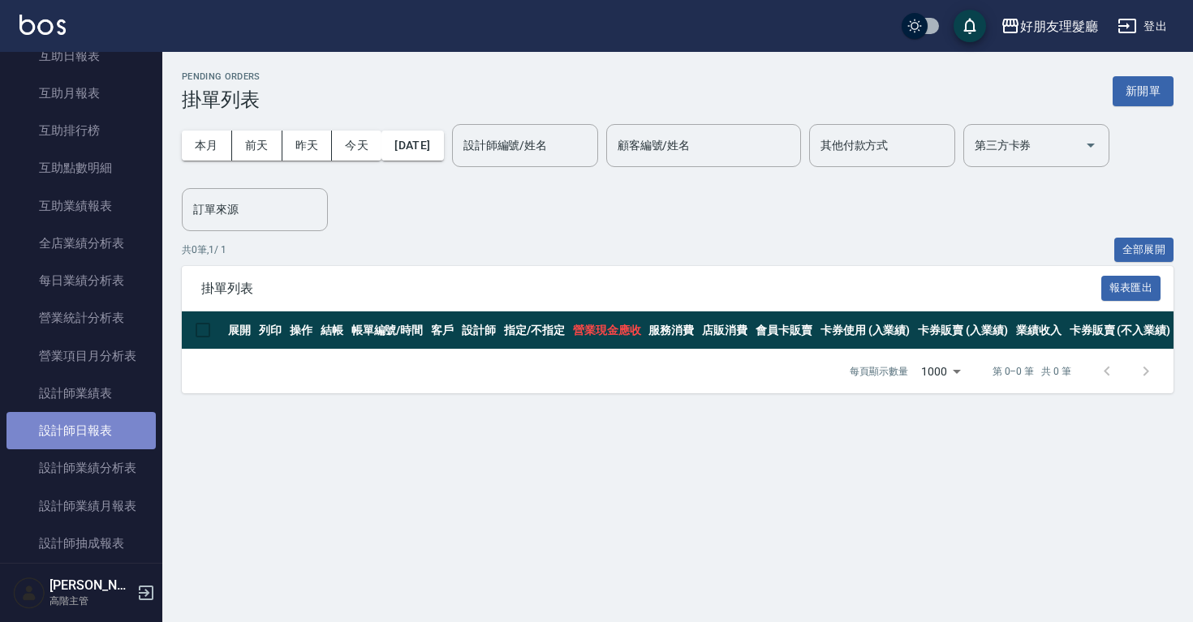
click at [122, 427] on link "設計師日報表" at bounding box center [80, 430] width 149 height 37
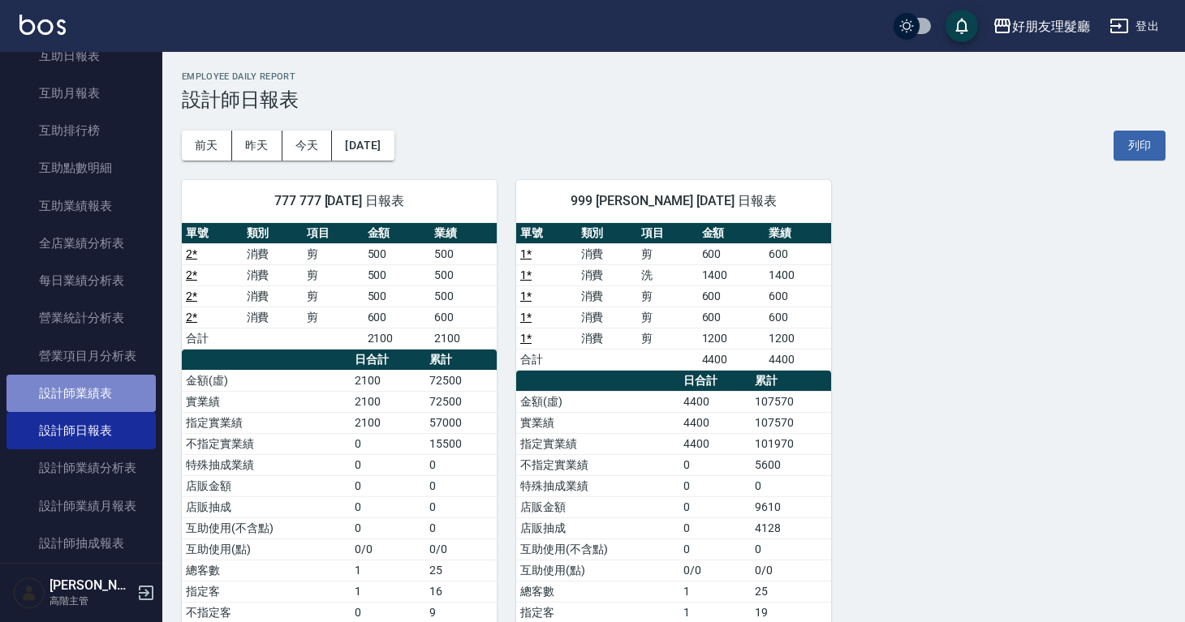
click at [123, 398] on link "設計師業績表" at bounding box center [80, 393] width 149 height 37
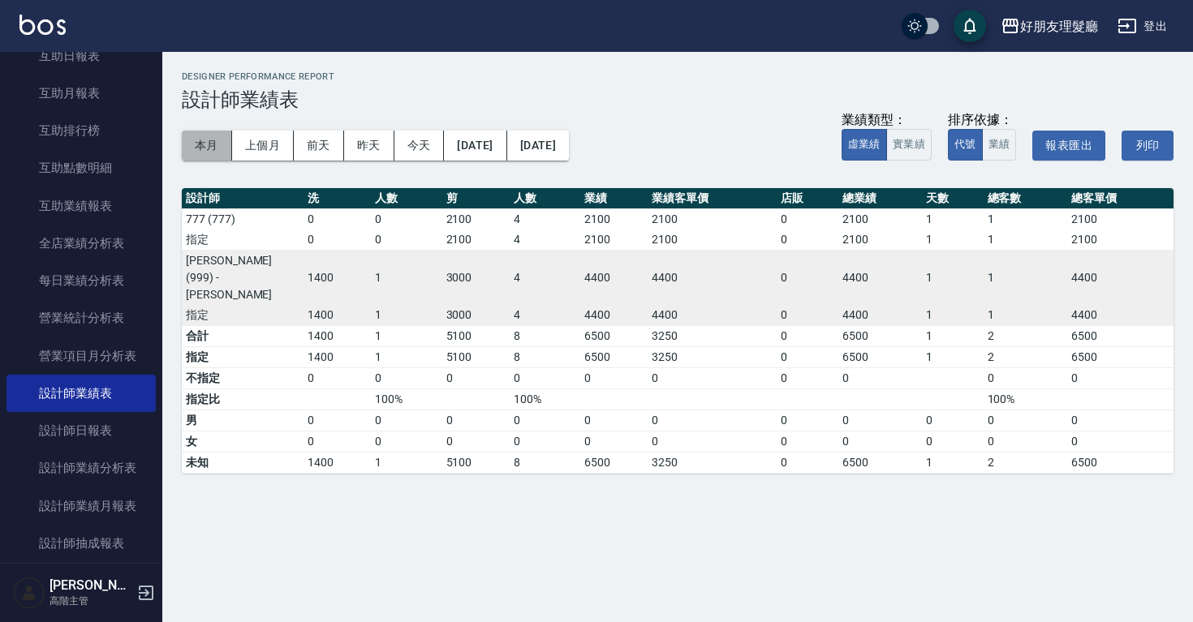
click at [208, 158] on button "本月" at bounding box center [207, 146] width 50 height 30
